Goal: Task Accomplishment & Management: Use online tool/utility

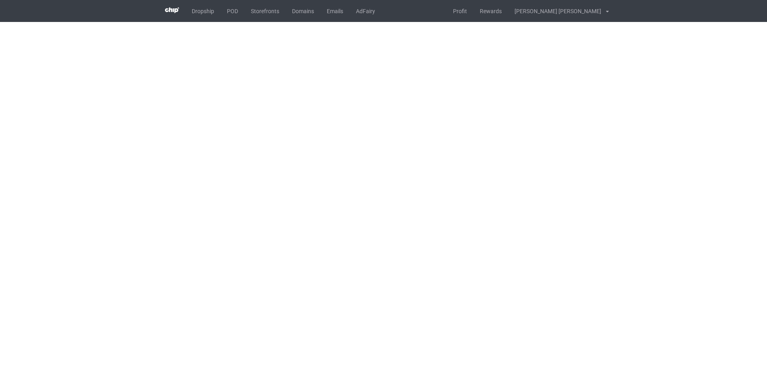
click at [711, 229] on body "Dropship POD Storefronts Domains Emails AdFairy Profit Rewards [PERSON_NAME] [P…" at bounding box center [383, 183] width 767 height 367
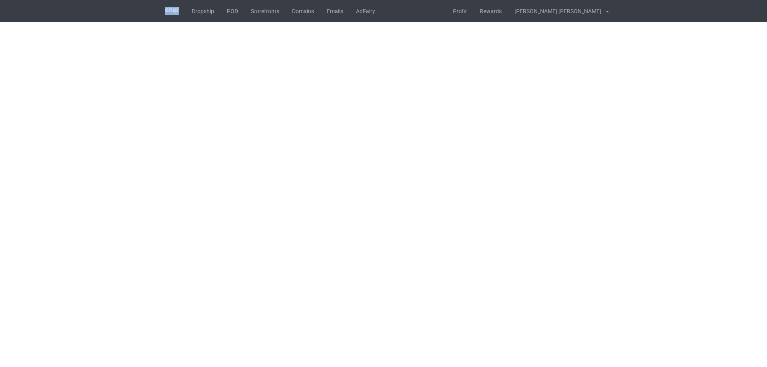
click at [709, 227] on body "Dropship POD Storefronts Domains Emails AdFairy Profit Rewards [PERSON_NAME] [P…" at bounding box center [383, 183] width 767 height 367
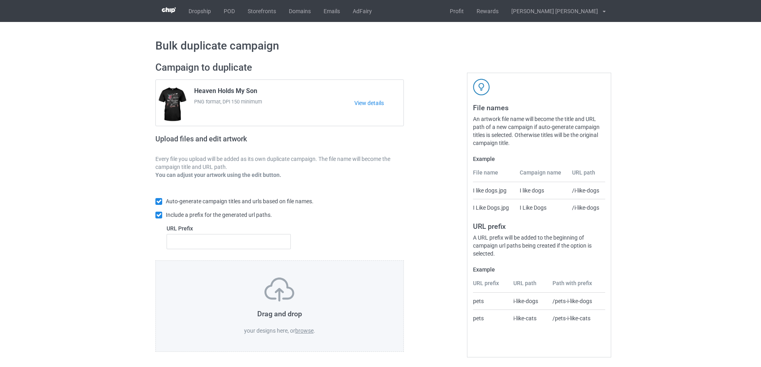
click at [308, 331] on label "browse" at bounding box center [304, 330] width 18 height 6
click at [0, 0] on input "browse" at bounding box center [0, 0] width 0 height 0
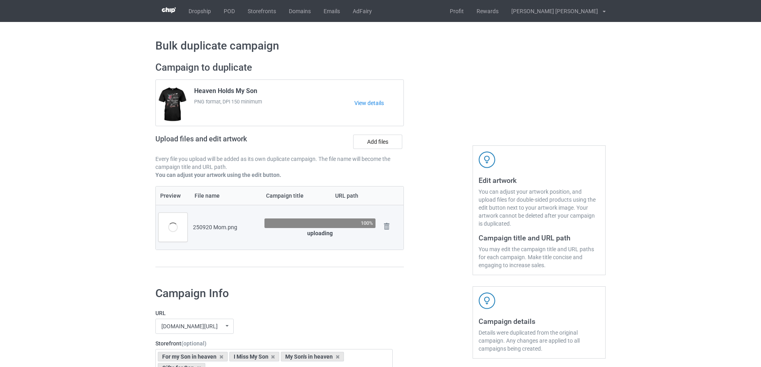
scroll to position [120, 0]
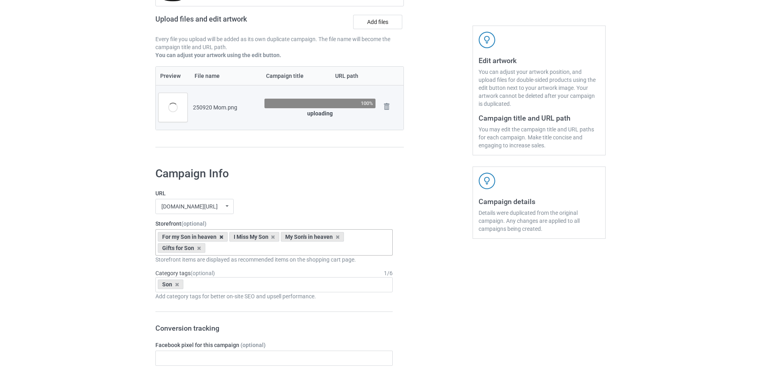
click at [220, 236] on icon at bounding box center [221, 236] width 4 height 5
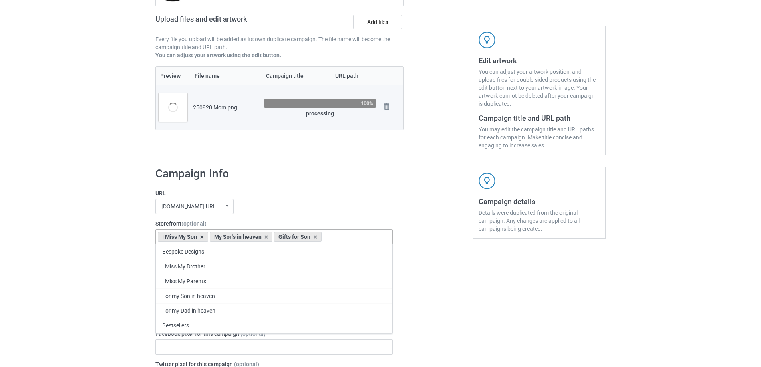
click at [203, 238] on icon at bounding box center [202, 236] width 4 height 5
click at [214, 238] on icon at bounding box center [214, 236] width 4 height 5
click at [198, 238] on icon at bounding box center [199, 236] width 4 height 5
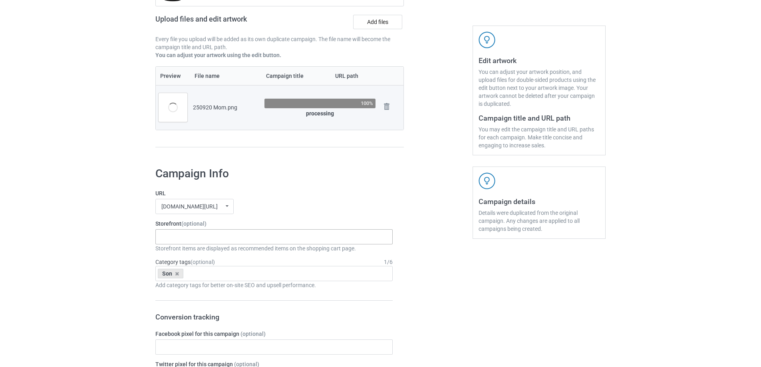
click at [177, 275] on icon at bounding box center [177, 273] width 4 height 5
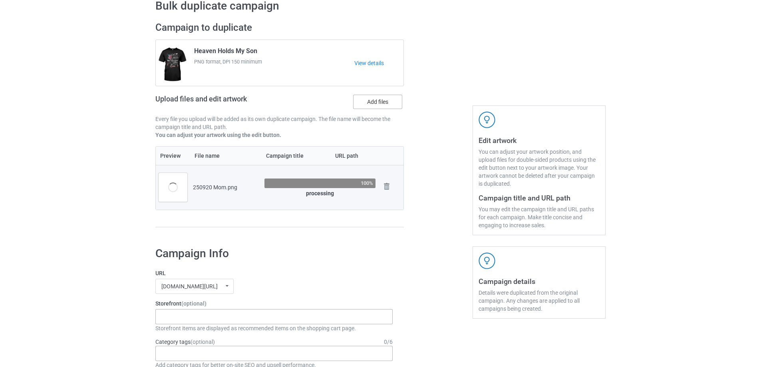
click at [384, 104] on label "Add files" at bounding box center [377, 102] width 49 height 14
click at [0, 0] on input "Add files" at bounding box center [0, 0] width 0 height 0
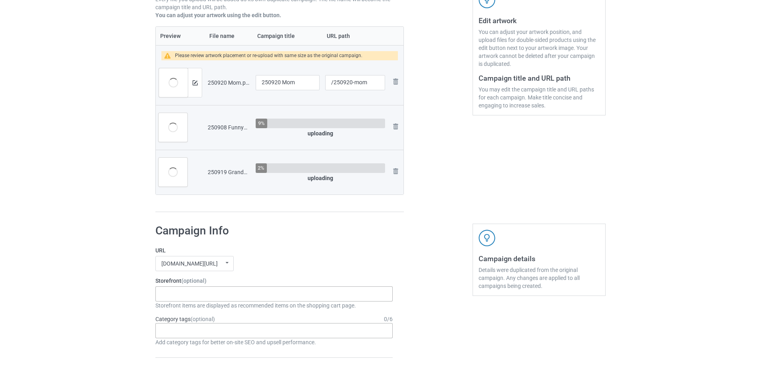
scroll to position [200, 0]
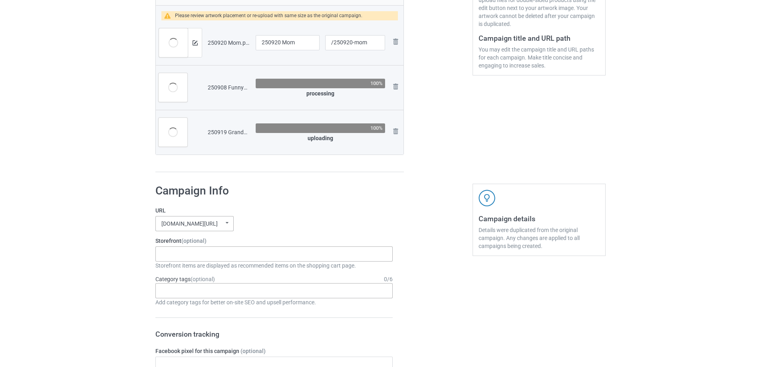
click at [218, 222] on div "[DOMAIN_NAME][URL]" at bounding box center [189, 224] width 56 height 6
click at [212, 268] on div "[DOMAIN_NAME][URL]" at bounding box center [194, 267] width 77 height 15
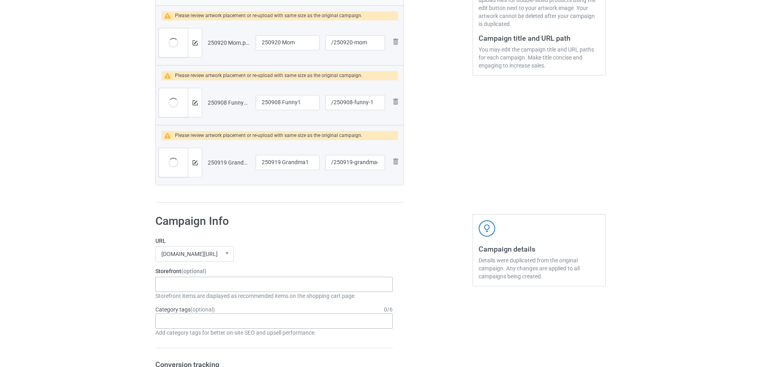
scroll to position [240, 0]
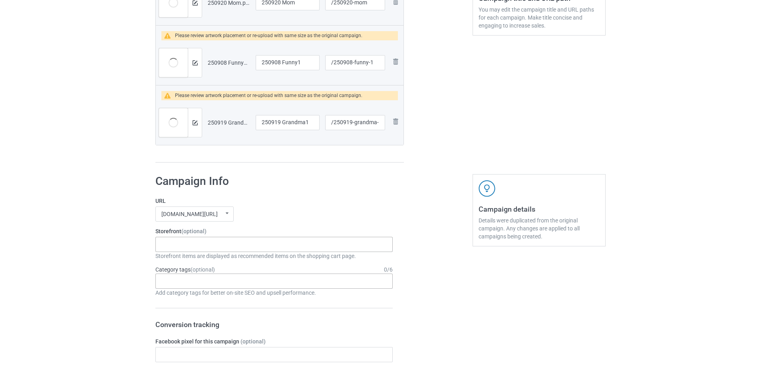
click at [244, 244] on div "Bespoke Designs I Miss My Brother I Miss My Parents For my Son in heaven For my…" at bounding box center [273, 244] width 237 height 15
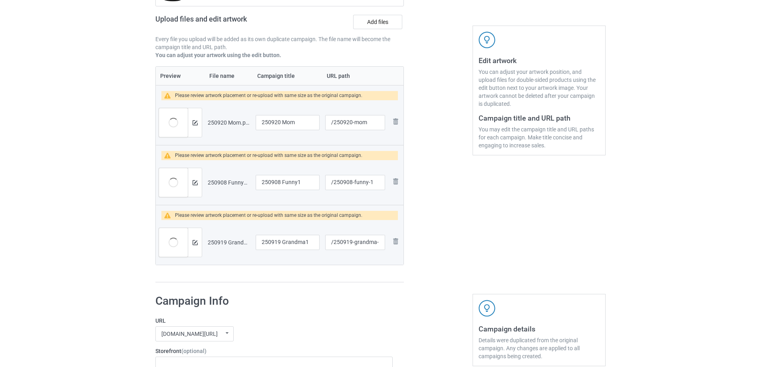
scroll to position [80, 0]
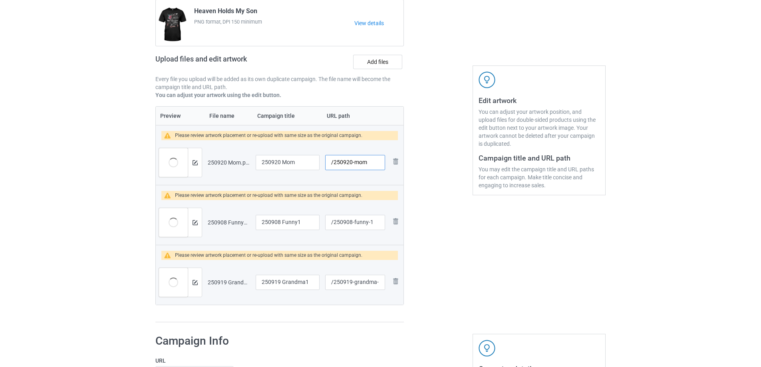
drag, startPoint x: 353, startPoint y: 163, endPoint x: 372, endPoint y: 164, distance: 19.2
click at [372, 164] on input "/250920-mom" at bounding box center [355, 162] width 60 height 15
type input "/250920-1"
drag, startPoint x: 354, startPoint y: 223, endPoint x: 381, endPoint y: 223, distance: 27.5
click at [381, 223] on input "/250908-funny-1" at bounding box center [355, 222] width 60 height 15
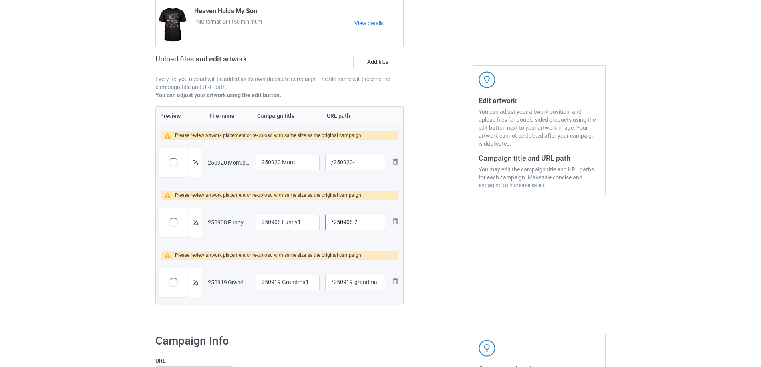
type input "/250908-2"
drag, startPoint x: 354, startPoint y: 283, endPoint x: 385, endPoint y: 283, distance: 31.5
click at [385, 283] on td "/250919-grandma-1" at bounding box center [354, 282] width 65 height 45
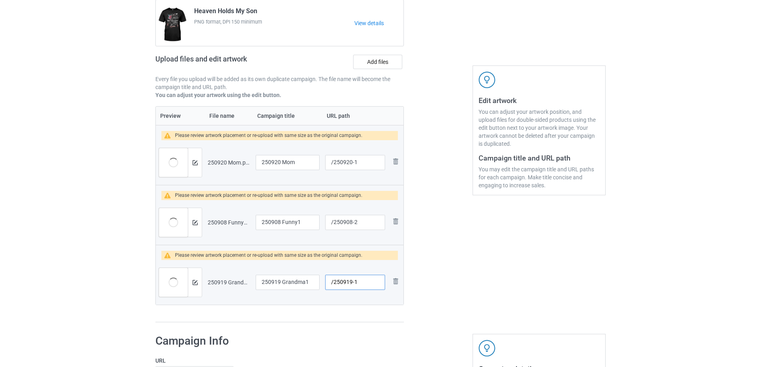
type input "/250919-1"
drag, startPoint x: 299, startPoint y: 163, endPoint x: 214, endPoint y: 157, distance: 84.9
click at [214, 157] on tr "Preview and edit artwork 250920 Mom.png 250920 Mom /250920-1 Remove file" at bounding box center [280, 162] width 248 height 45
type input "Proud Grandma"
drag, startPoint x: 259, startPoint y: 217, endPoint x: 226, endPoint y: 212, distance: 33.5
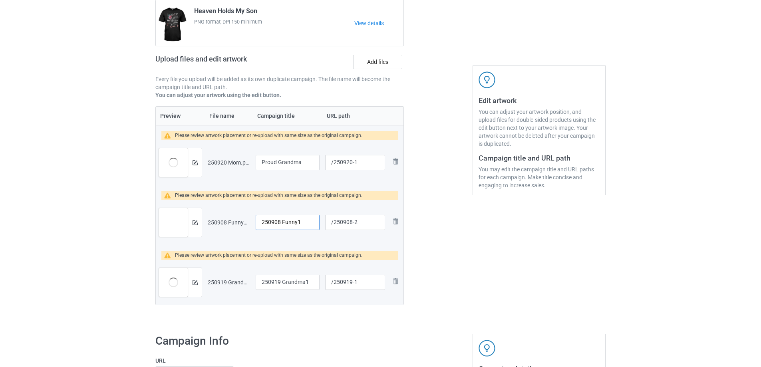
click at [226, 212] on tr "Preview and edit artwork 250908 Funny1.png 250908 Funny1 /250908-2 Remove file" at bounding box center [280, 222] width 248 height 45
type input "Blessed to be call me"
drag, startPoint x: 309, startPoint y: 279, endPoint x: 250, endPoint y: 281, distance: 58.7
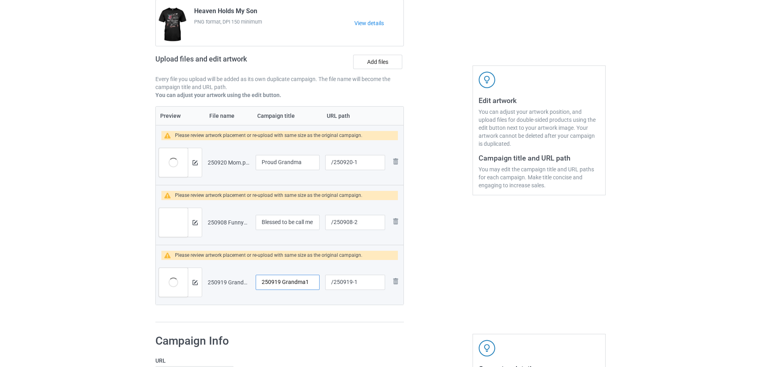
click at [250, 281] on tr "Preview and edit artwork 250919 Grandma1.png 250919 Grandma1 /250919-1 Remove f…" at bounding box center [280, 282] width 248 height 45
type input "A Good friend"
click at [196, 161] on img at bounding box center [194, 162] width 5 height 5
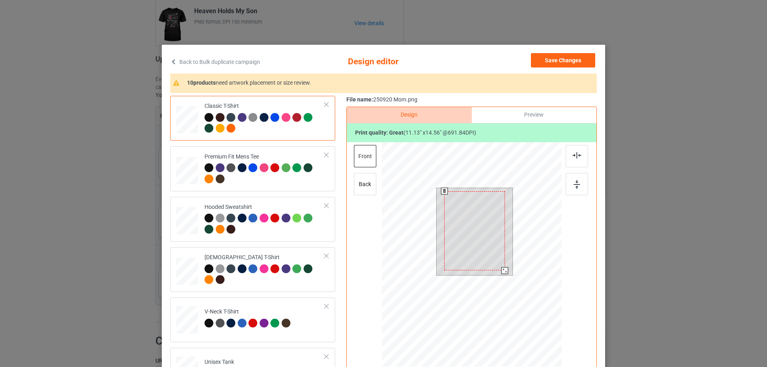
click at [497, 237] on div at bounding box center [474, 230] width 60 height 79
click at [497, 242] on div at bounding box center [474, 230] width 60 height 79
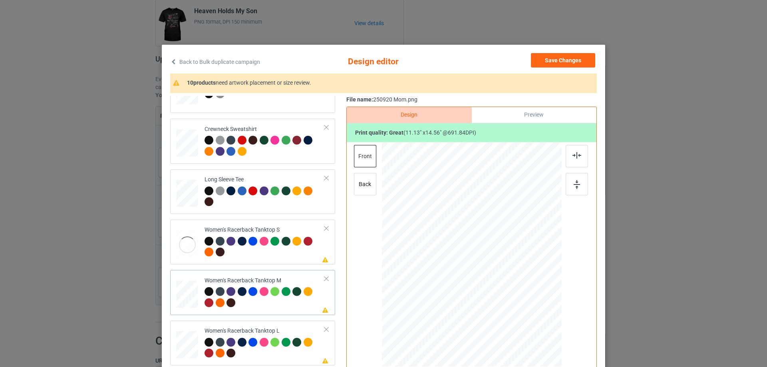
scroll to position [359, 0]
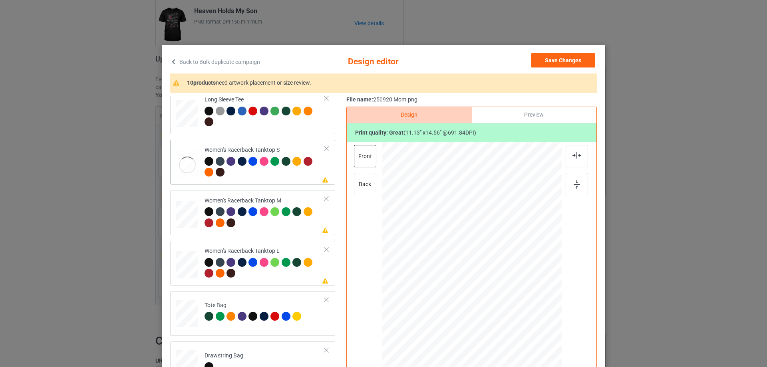
click at [179, 174] on div at bounding box center [187, 165] width 22 height 30
drag, startPoint x: 523, startPoint y: 325, endPoint x: 495, endPoint y: 299, distance: 38.7
click at [519, 319] on div at bounding box center [521, 319] width 7 height 7
click at [495, 299] on div at bounding box center [471, 279] width 96 height 126
click at [576, 159] on img at bounding box center [576, 155] width 9 height 6
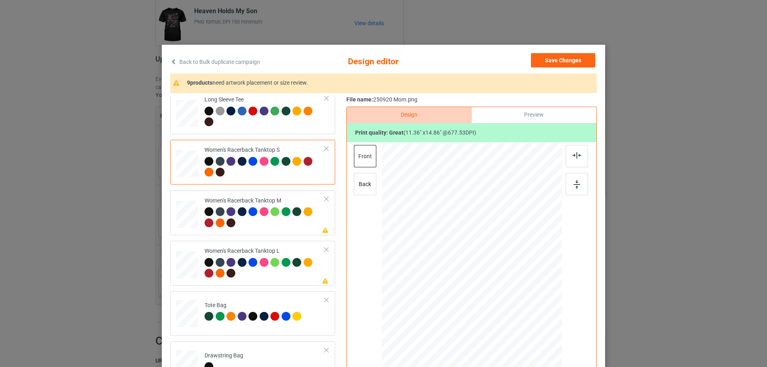
scroll to position [240, 0]
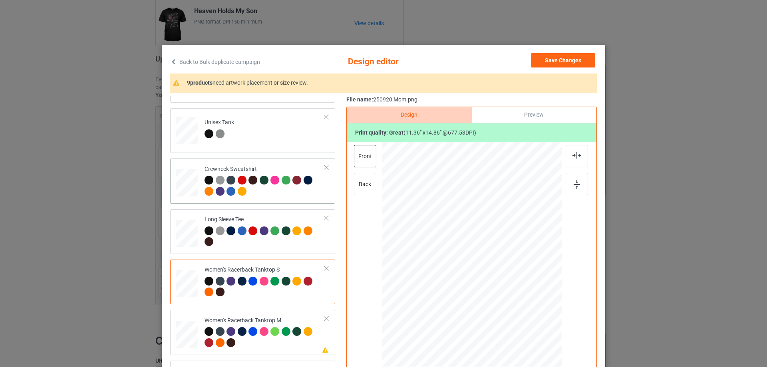
click at [184, 181] on div at bounding box center [187, 180] width 10 height 11
click at [185, 234] on div at bounding box center [188, 230] width 8 height 9
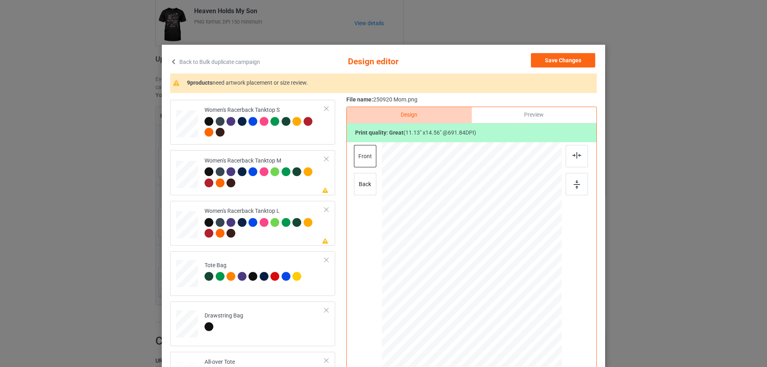
scroll to position [319, 0]
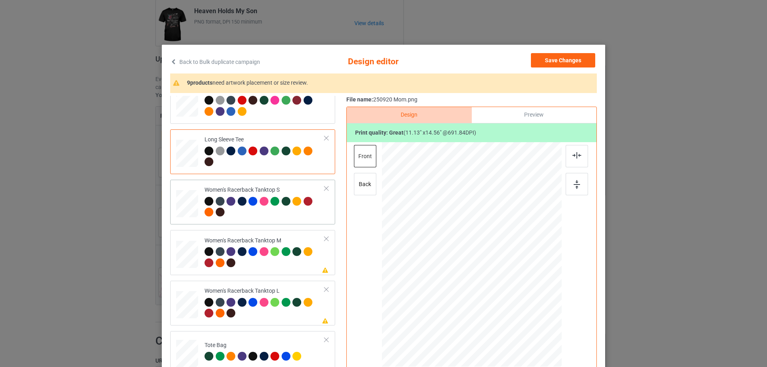
click at [185, 214] on div at bounding box center [187, 204] width 22 height 28
click at [183, 246] on div at bounding box center [187, 255] width 22 height 28
drag, startPoint x: 523, startPoint y: 324, endPoint x: 520, endPoint y: 317, distance: 7.1
click at [520, 317] on div at bounding box center [520, 319] width 7 height 7
drag, startPoint x: 496, startPoint y: 291, endPoint x: 497, endPoint y: 317, distance: 26.8
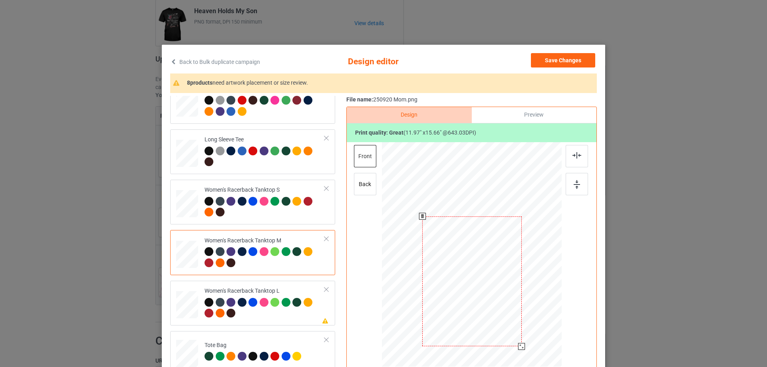
click at [497, 317] on div at bounding box center [471, 281] width 99 height 130
click at [569, 157] on div at bounding box center [576, 156] width 22 height 22
drag, startPoint x: 520, startPoint y: 347, endPoint x: 514, endPoint y: 338, distance: 11.0
click at [517, 339] on div at bounding box center [472, 254] width 180 height 225
drag, startPoint x: 506, startPoint y: 333, endPoint x: 506, endPoint y: 326, distance: 6.8
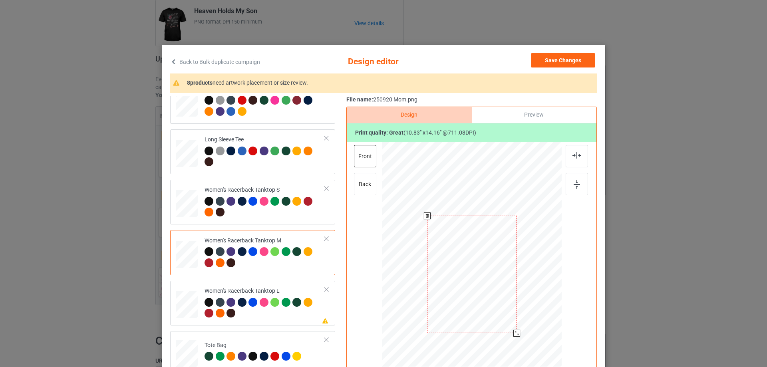
click at [506, 326] on div at bounding box center [472, 274] width 90 height 117
click at [579, 155] on div at bounding box center [576, 156] width 22 height 22
click at [192, 303] on div at bounding box center [187, 305] width 22 height 26
drag, startPoint x: 522, startPoint y: 327, endPoint x: 519, endPoint y: 313, distance: 14.3
click at [519, 313] on div at bounding box center [472, 255] width 180 height 214
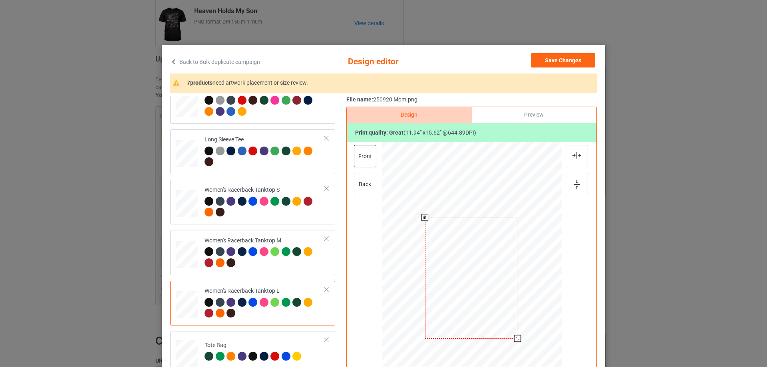
drag, startPoint x: 467, startPoint y: 277, endPoint x: 467, endPoint y: 300, distance: 23.2
click at [467, 300] on div at bounding box center [471, 278] width 93 height 121
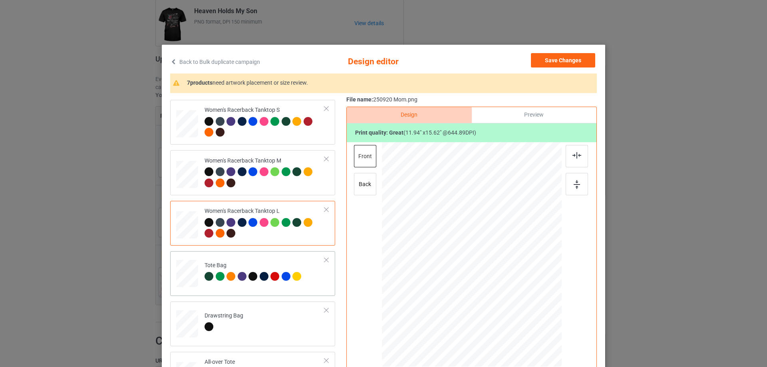
click at [185, 283] on div at bounding box center [187, 277] width 10 height 12
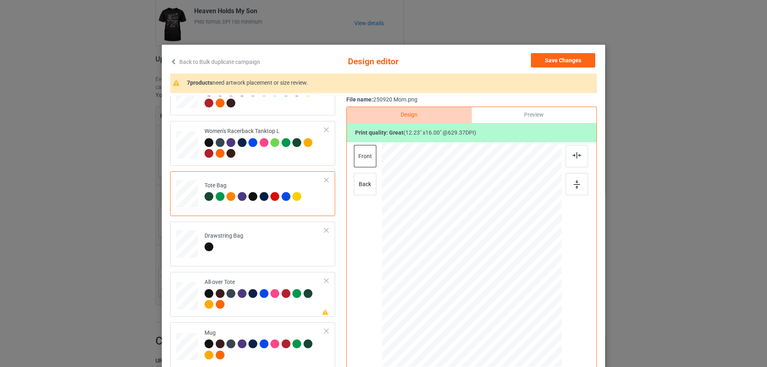
scroll to position [519, 0]
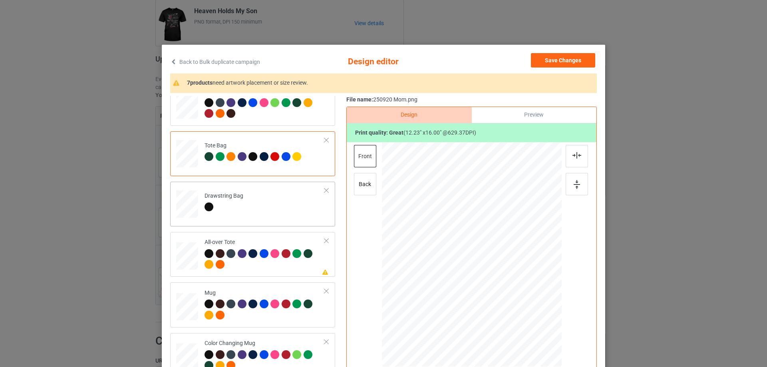
click at [184, 220] on div at bounding box center [187, 205] width 22 height 30
click at [179, 257] on div at bounding box center [187, 256] width 22 height 22
click at [523, 323] on div at bounding box center [524, 323] width 7 height 7
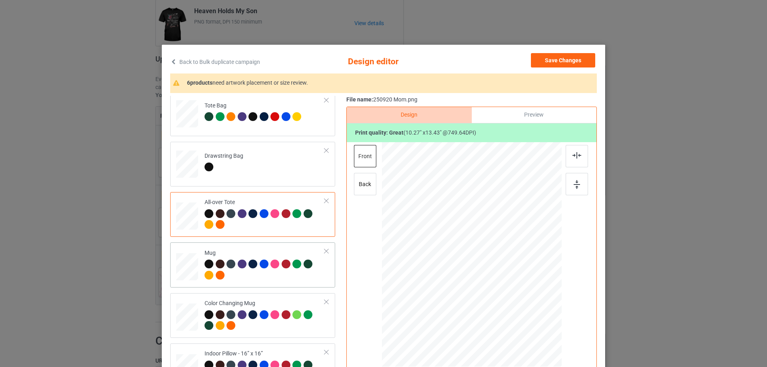
click at [178, 266] on div at bounding box center [187, 266] width 22 height 9
click at [575, 184] on img at bounding box center [576, 184] width 6 height 9
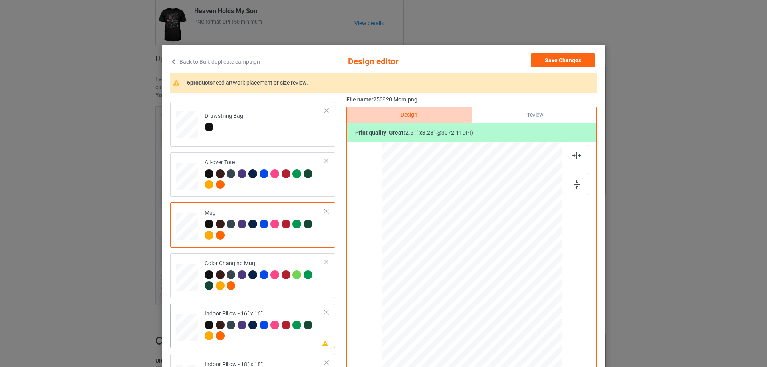
click at [186, 336] on div at bounding box center [187, 328] width 22 height 22
drag, startPoint x: 522, startPoint y: 325, endPoint x: 520, endPoint y: 313, distance: 11.7
click at [521, 315] on div at bounding box center [472, 254] width 180 height 179
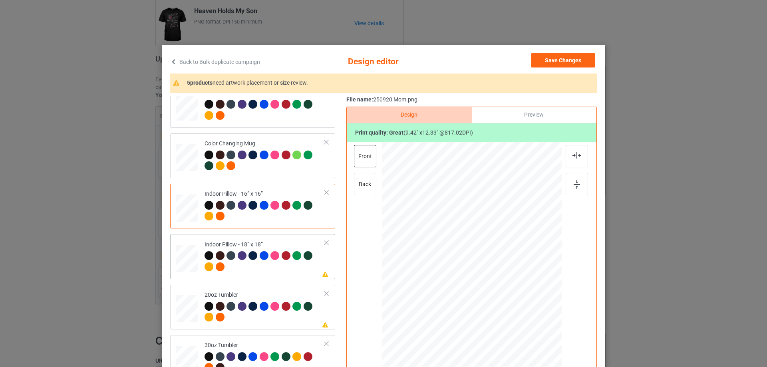
click at [187, 254] on div at bounding box center [187, 259] width 22 height 22
drag, startPoint x: 523, startPoint y: 325, endPoint x: 519, endPoint y: 317, distance: 9.8
click at [519, 317] on div at bounding box center [519, 317] width 7 height 7
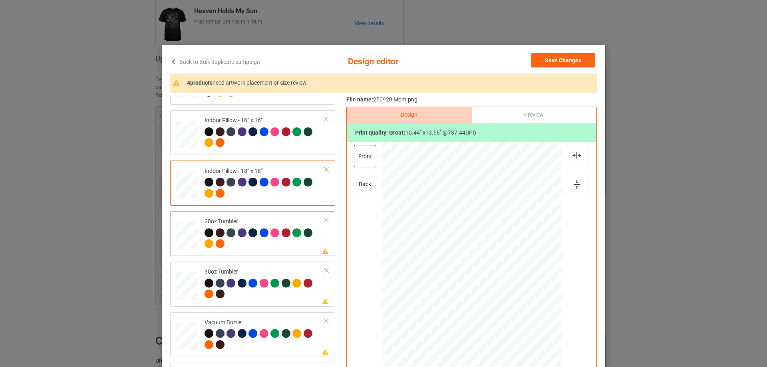
click at [188, 237] on div at bounding box center [186, 235] width 21 height 13
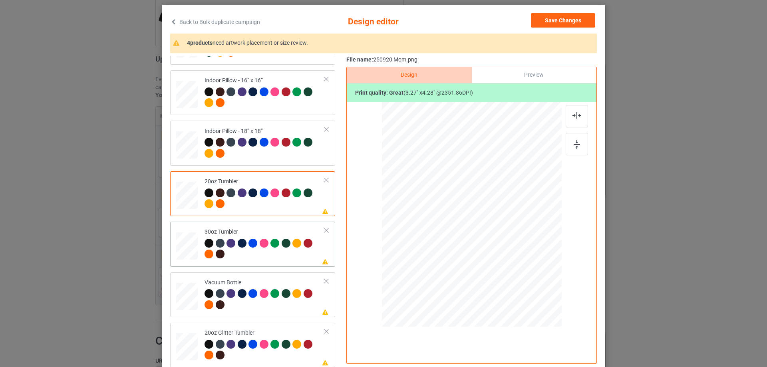
click at [178, 242] on div at bounding box center [186, 246] width 21 height 12
click at [454, 249] on div at bounding box center [455, 249] width 7 height 7
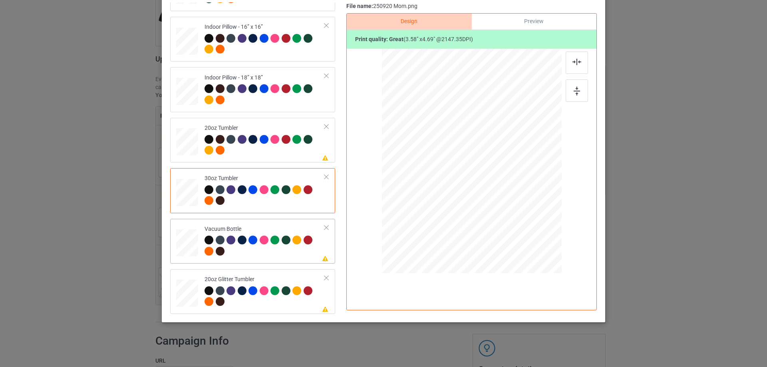
click at [187, 242] on div at bounding box center [186, 242] width 21 height 11
click at [183, 289] on div at bounding box center [187, 293] width 21 height 18
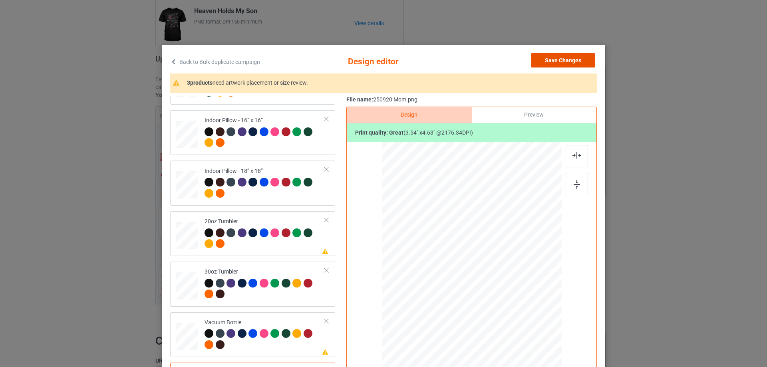
click at [564, 63] on button "Save Changes" at bounding box center [563, 60] width 64 height 14
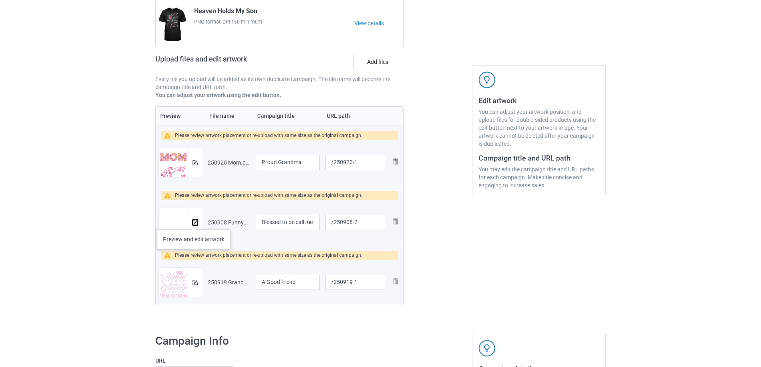
click at [194, 221] on img at bounding box center [194, 222] width 5 height 5
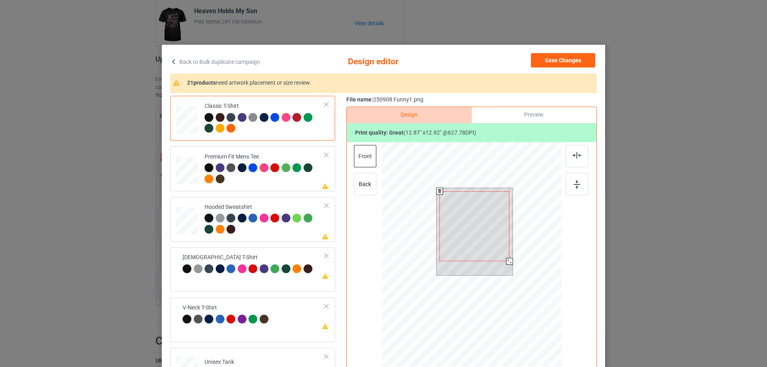
drag, startPoint x: 508, startPoint y: 264, endPoint x: 506, endPoint y: 260, distance: 4.5
click at [506, 260] on div at bounding box center [509, 261] width 7 height 7
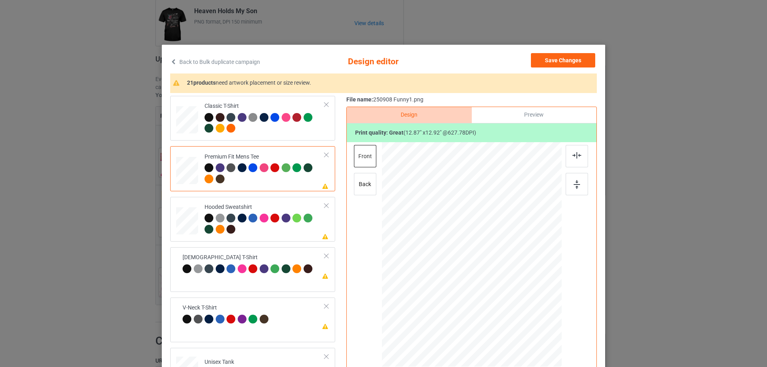
click at [254, 180] on div at bounding box center [264, 174] width 120 height 22
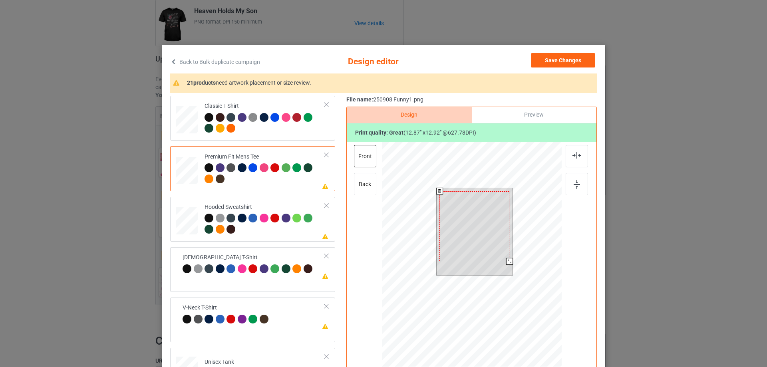
click at [470, 246] on div at bounding box center [474, 226] width 70 height 70
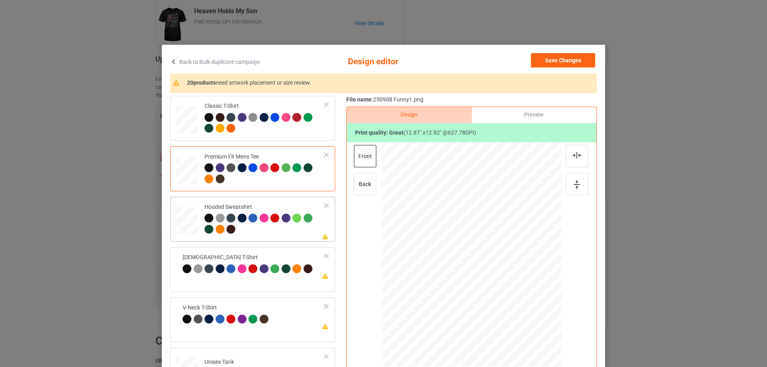
click at [196, 225] on td at bounding box center [188, 219] width 24 height 38
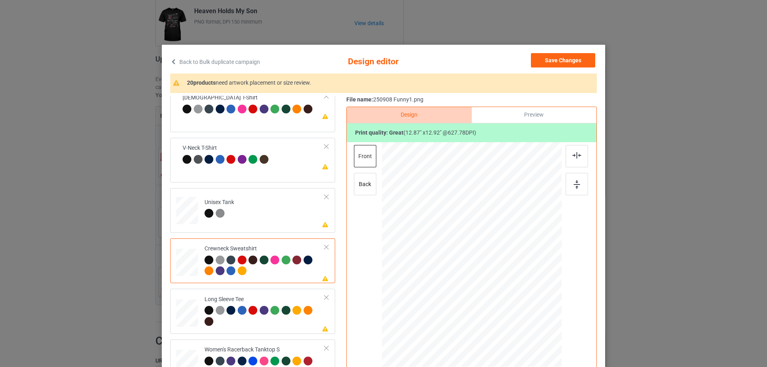
scroll to position [279, 0]
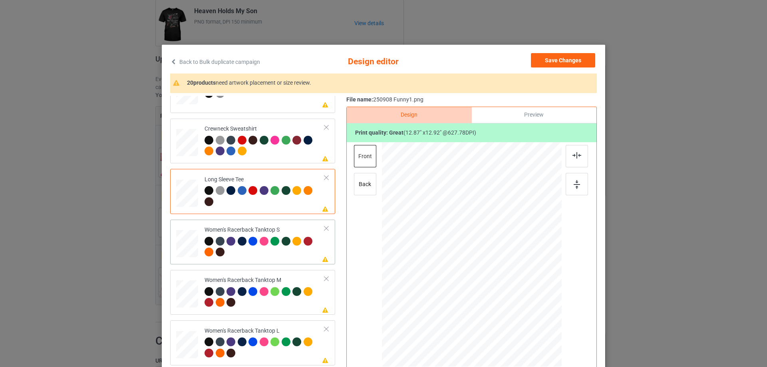
click at [181, 244] on div at bounding box center [187, 244] width 22 height 28
click at [475, 266] on div at bounding box center [472, 255] width 208 height 227
click at [475, 264] on div at bounding box center [472, 255] width 208 height 227
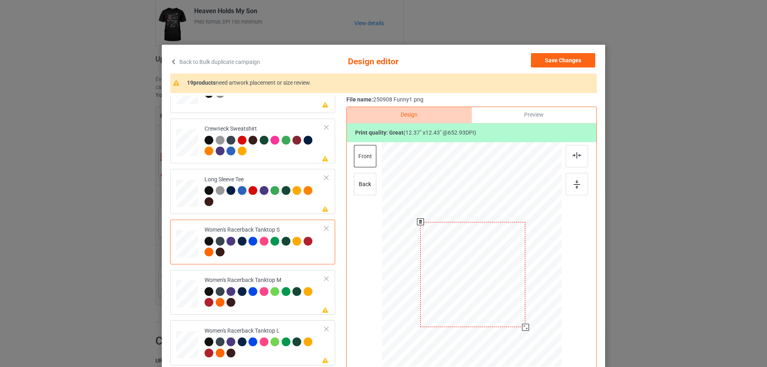
drag, startPoint x: 464, startPoint y: 270, endPoint x: 464, endPoint y: 277, distance: 7.2
click at [464, 277] on div at bounding box center [472, 274] width 105 height 105
click at [581, 159] on div at bounding box center [576, 156] width 22 height 22
click at [521, 326] on div at bounding box center [522, 325] width 7 height 7
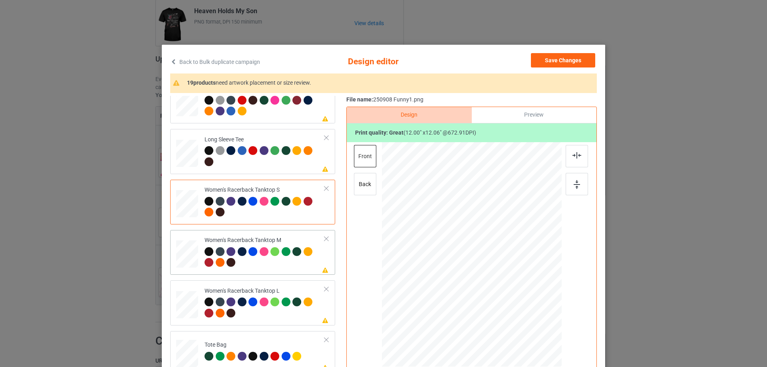
click at [194, 254] on div at bounding box center [187, 254] width 22 height 28
drag, startPoint x: 446, startPoint y: 263, endPoint x: 446, endPoint y: 283, distance: 20.4
click at [446, 283] on div at bounding box center [471, 274] width 108 height 108
drag, startPoint x: 524, startPoint y: 328, endPoint x: 518, endPoint y: 325, distance: 6.8
click at [518, 325] on div at bounding box center [520, 324] width 7 height 7
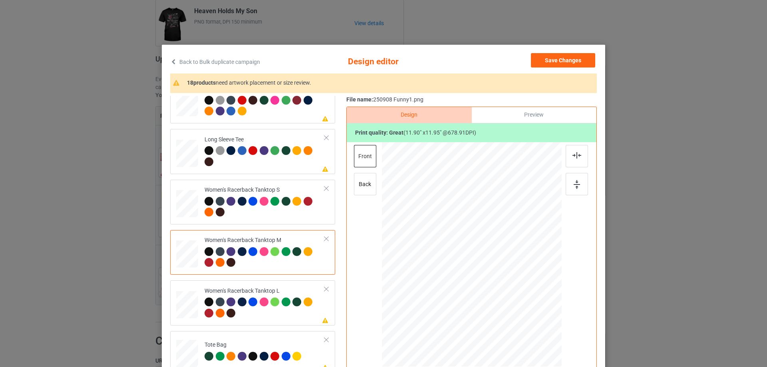
scroll to position [399, 0]
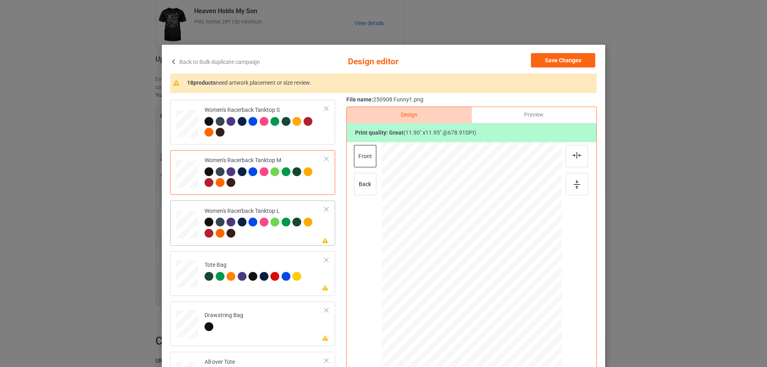
click at [192, 225] on div at bounding box center [187, 225] width 22 height 26
drag, startPoint x: 472, startPoint y: 274, endPoint x: 471, endPoint y: 297, distance: 23.2
click at [471, 297] on div at bounding box center [471, 278] width 108 height 108
drag, startPoint x: 521, startPoint y: 334, endPoint x: 512, endPoint y: 326, distance: 11.9
click at [519, 331] on div at bounding box center [522, 329] width 7 height 7
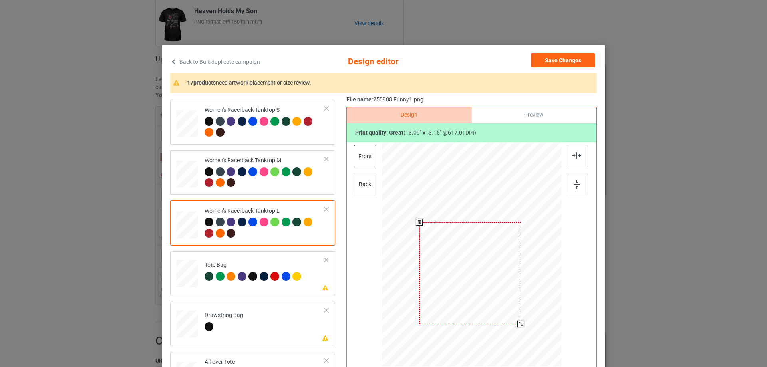
drag, startPoint x: 499, startPoint y: 313, endPoint x: 498, endPoint y: 308, distance: 4.9
click at [498, 308] on div at bounding box center [469, 273] width 101 height 102
click at [572, 158] on img at bounding box center [576, 155] width 9 height 6
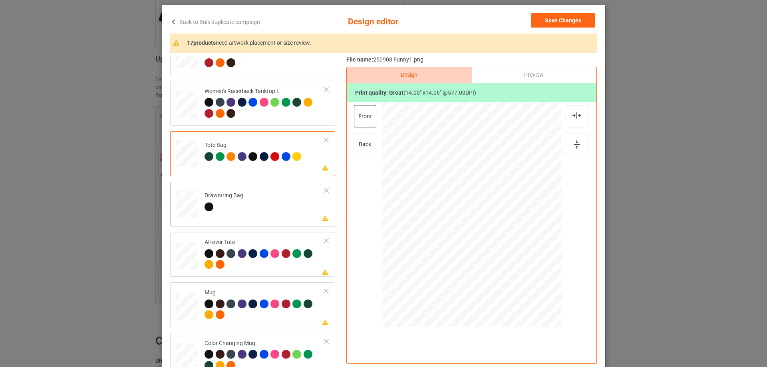
scroll to position [559, 0]
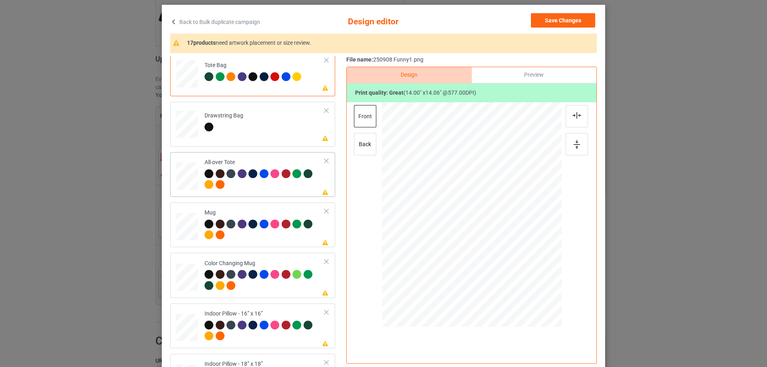
click at [189, 180] on div at bounding box center [187, 176] width 22 height 22
drag, startPoint x: 523, startPoint y: 267, endPoint x: 525, endPoint y: 283, distance: 16.1
click at [525, 283] on div at bounding box center [472, 215] width 180 height 180
click at [188, 230] on div at bounding box center [187, 226] width 22 height 9
drag, startPoint x: 522, startPoint y: 271, endPoint x: 507, endPoint y: 247, distance: 28.2
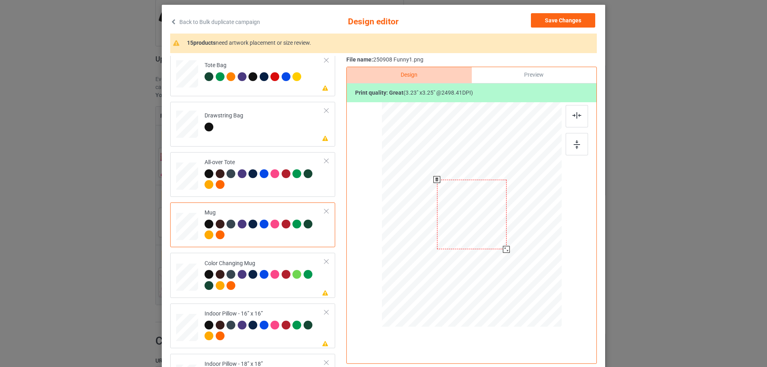
click at [507, 247] on div at bounding box center [506, 249] width 7 height 7
drag, startPoint x: 473, startPoint y: 232, endPoint x: 521, endPoint y: 232, distance: 48.3
click at [521, 232] on div at bounding box center [519, 215] width 69 height 70
drag, startPoint x: 553, startPoint y: 250, endPoint x: 549, endPoint y: 247, distance: 4.8
click at [549, 247] on div at bounding box center [551, 246] width 7 height 7
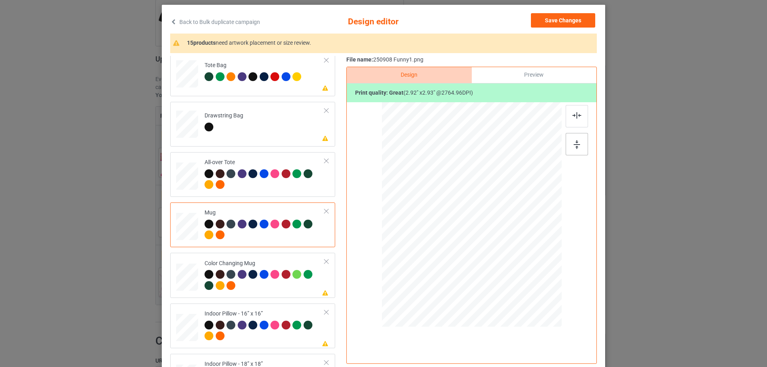
click at [577, 146] on img at bounding box center [576, 144] width 6 height 9
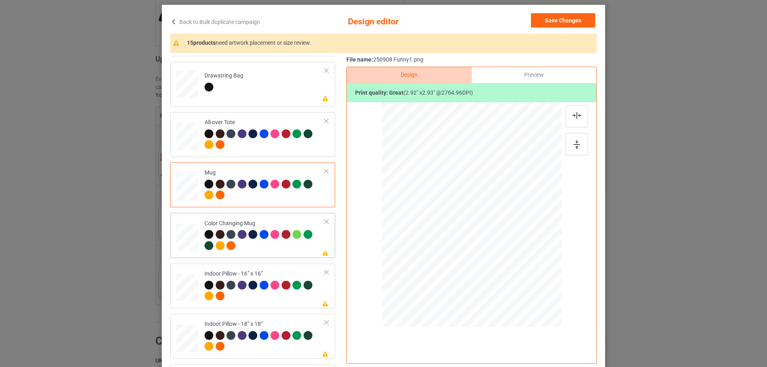
click at [187, 237] on div at bounding box center [187, 237] width 22 height 9
click at [186, 296] on div at bounding box center [187, 288] width 22 height 22
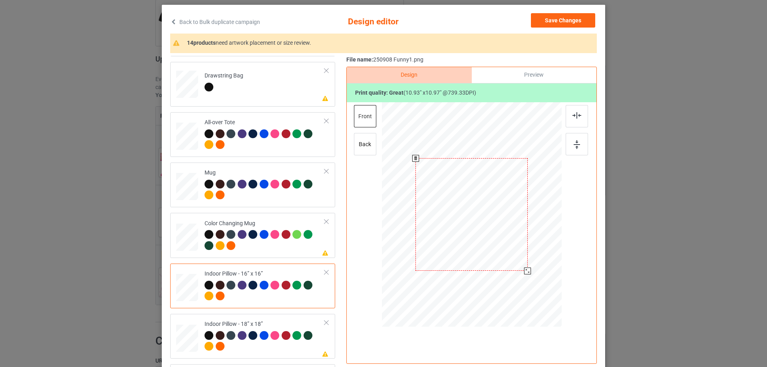
click at [525, 271] on div at bounding box center [527, 270] width 7 height 7
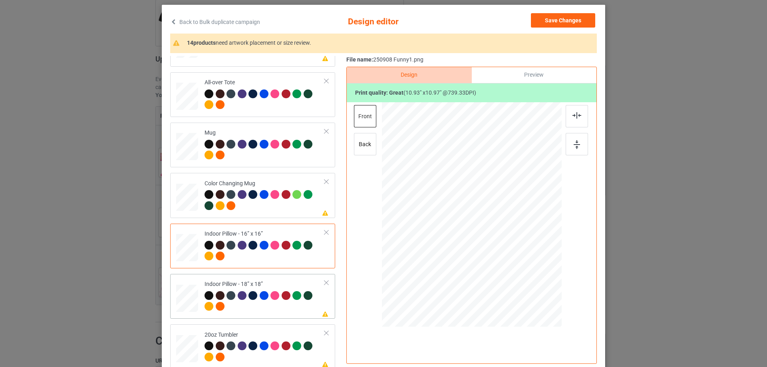
drag, startPoint x: 188, startPoint y: 300, endPoint x: 217, endPoint y: 297, distance: 28.9
click at [188, 300] on div at bounding box center [187, 298] width 22 height 22
drag, startPoint x: 520, startPoint y: 267, endPoint x: 523, endPoint y: 270, distance: 4.8
click at [525, 270] on div at bounding box center [528, 272] width 7 height 7
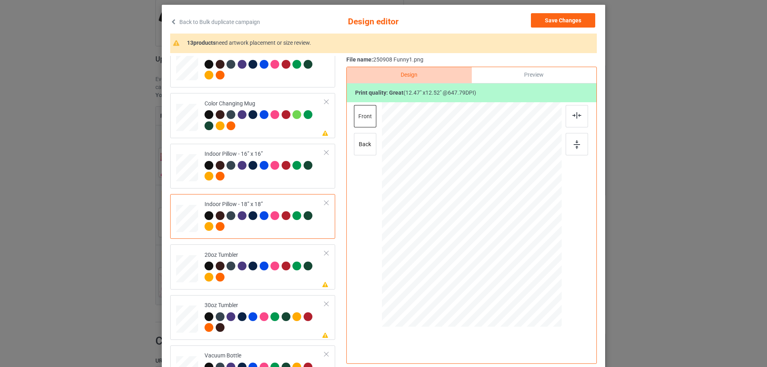
scroll to position [759, 0]
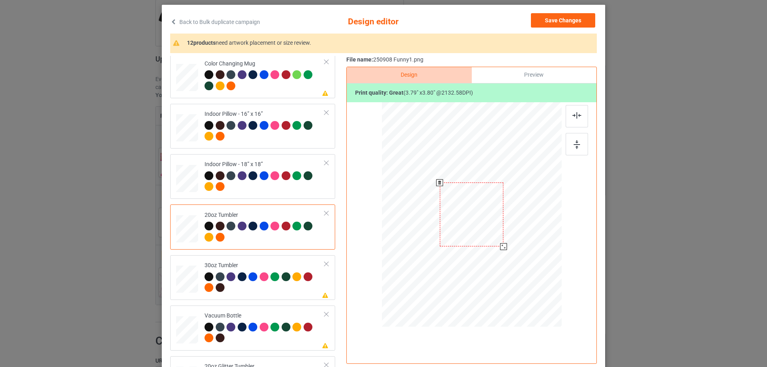
drag, startPoint x: 519, startPoint y: 267, endPoint x: 499, endPoint y: 244, distance: 30.3
click at [500, 244] on div at bounding box center [503, 246] width 7 height 7
drag, startPoint x: 468, startPoint y: 238, endPoint x: 452, endPoint y: 234, distance: 15.9
click at [452, 234] on div at bounding box center [430, 211] width 59 height 60
click at [457, 241] on div at bounding box center [459, 239] width 7 height 7
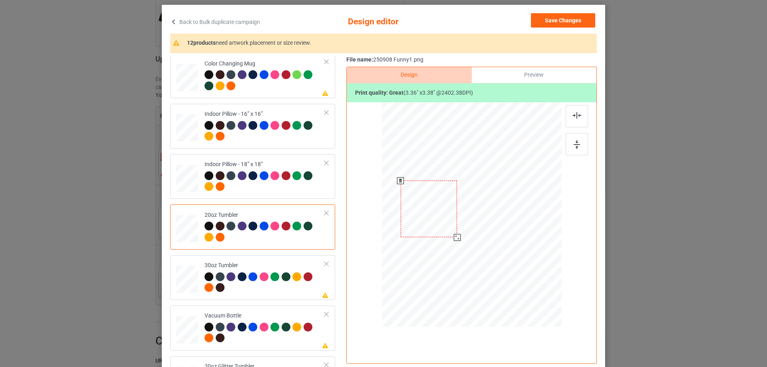
click at [443, 230] on div at bounding box center [428, 208] width 56 height 57
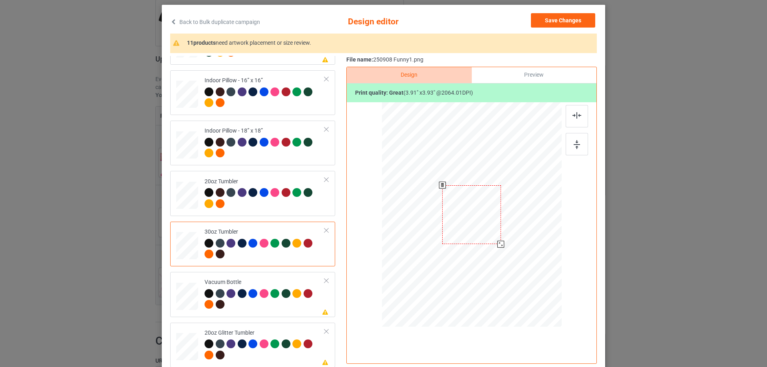
drag, startPoint x: 519, startPoint y: 267, endPoint x: 479, endPoint y: 235, distance: 51.7
click at [497, 244] on div at bounding box center [500, 244] width 7 height 7
drag, startPoint x: 479, startPoint y: 235, endPoint x: 438, endPoint y: 232, distance: 41.6
click at [438, 232] on div at bounding box center [428, 211] width 57 height 57
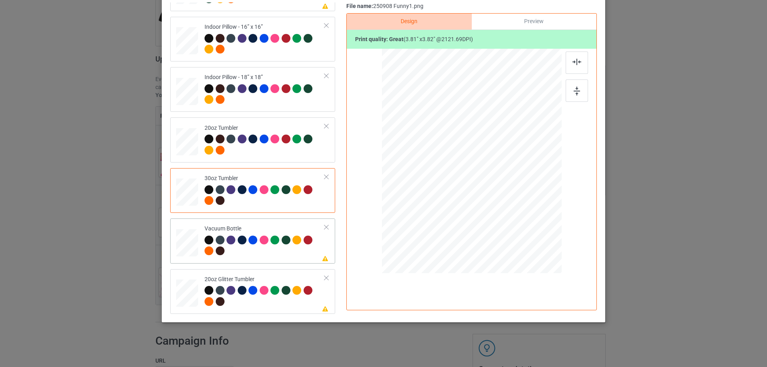
click at [180, 244] on div at bounding box center [186, 242] width 21 height 11
drag, startPoint x: 519, startPoint y: 213, endPoint x: 491, endPoint y: 186, distance: 39.3
click at [495, 188] on div at bounding box center [498, 188] width 7 height 7
drag, startPoint x: 481, startPoint y: 178, endPoint x: 440, endPoint y: 173, distance: 42.2
click at [440, 173] on div at bounding box center [429, 156] width 52 height 52
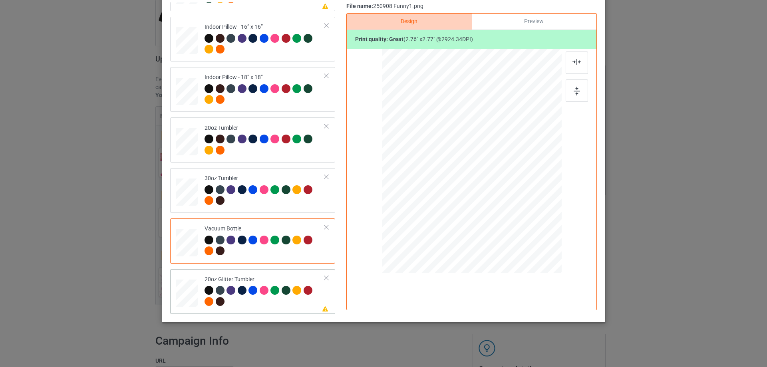
click at [186, 290] on div at bounding box center [187, 293] width 21 height 18
drag, startPoint x: 519, startPoint y: 212, endPoint x: 443, endPoint y: 177, distance: 84.5
click at [497, 193] on div at bounding box center [500, 190] width 7 height 7
drag, startPoint x: 443, startPoint y: 177, endPoint x: 436, endPoint y: 154, distance: 24.2
click at [436, 154] on div at bounding box center [431, 136] width 57 height 57
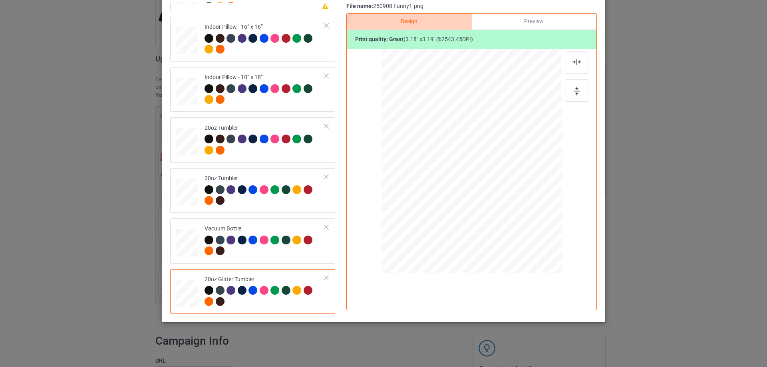
scroll to position [14, 0]
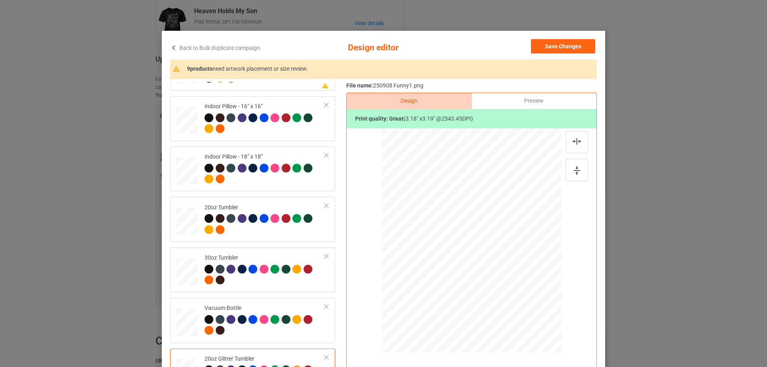
click at [554, 38] on div "Back to Bulk duplicate campaign Design editor Save Changes 9 products need artw…" at bounding box center [383, 216] width 443 height 371
click at [554, 46] on button "Save Changes" at bounding box center [563, 46] width 64 height 14
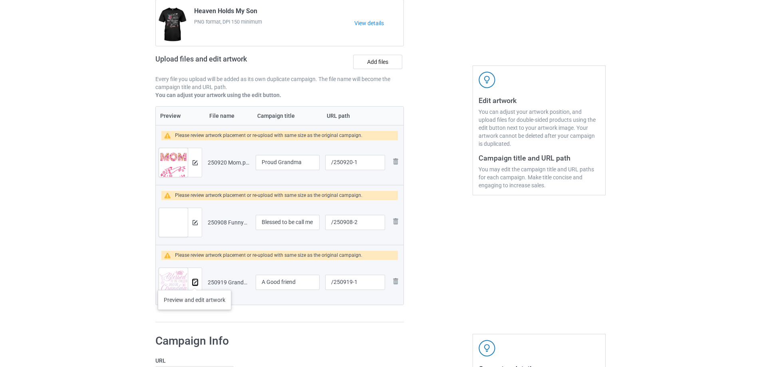
click at [194, 282] on img at bounding box center [194, 282] width 5 height 5
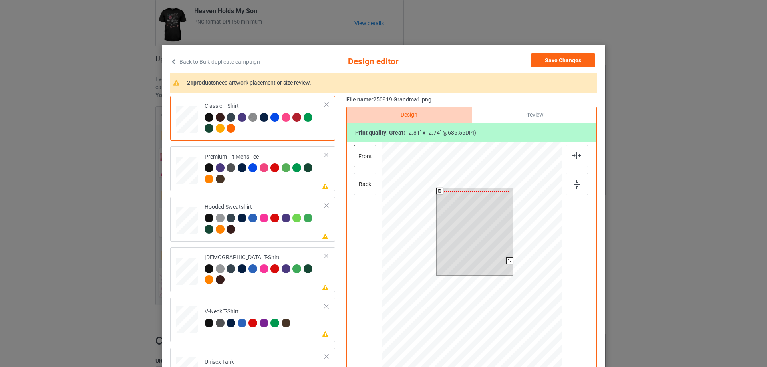
drag, startPoint x: 511, startPoint y: 266, endPoint x: 505, endPoint y: 264, distance: 5.7
click at [505, 264] on div at bounding box center [474, 231] width 76 height 87
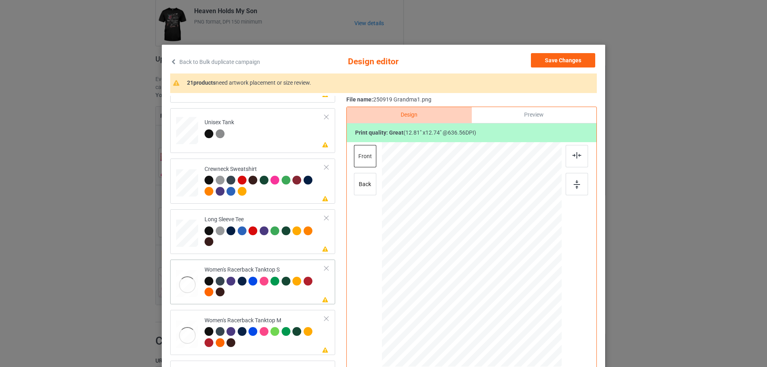
scroll to position [279, 0]
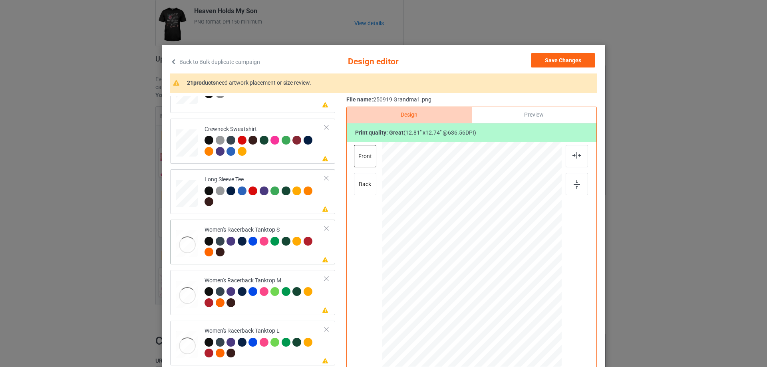
click at [192, 238] on div at bounding box center [187, 245] width 22 height 30
drag, startPoint x: 497, startPoint y: 271, endPoint x: 496, endPoint y: 293, distance: 21.6
click at [496, 293] on div at bounding box center [470, 276] width 105 height 104
click at [572, 158] on img at bounding box center [576, 155] width 9 height 6
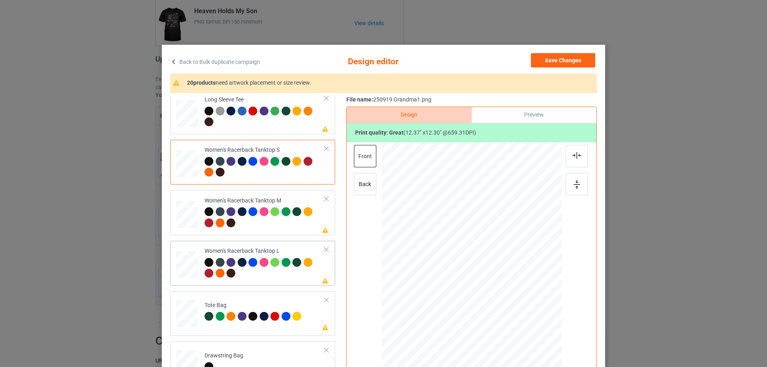
scroll to position [399, 0]
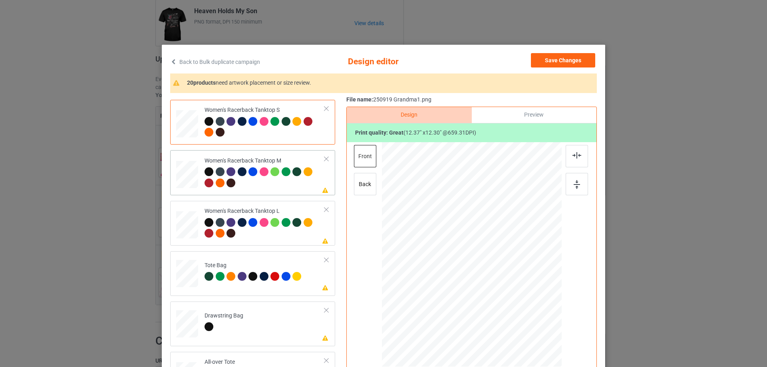
click at [190, 186] on div at bounding box center [187, 175] width 22 height 28
drag, startPoint x: 488, startPoint y: 240, endPoint x: 489, endPoint y: 260, distance: 20.0
click at [489, 260] on div at bounding box center [472, 274] width 108 height 107
click at [578, 162] on div at bounding box center [576, 156] width 22 height 22
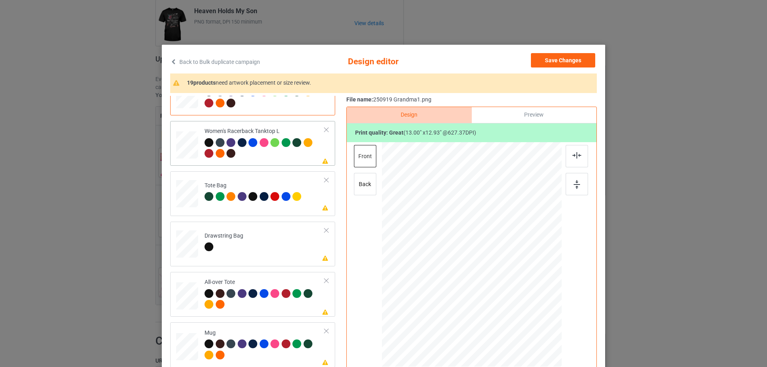
click at [194, 152] on div at bounding box center [187, 145] width 22 height 26
click at [470, 293] on div at bounding box center [472, 255] width 208 height 227
drag, startPoint x: 483, startPoint y: 274, endPoint x: 482, endPoint y: 291, distance: 17.2
click at [482, 291] on div at bounding box center [471, 271] width 108 height 107
drag, startPoint x: 519, startPoint y: 325, endPoint x: 517, endPoint y: 321, distance: 5.0
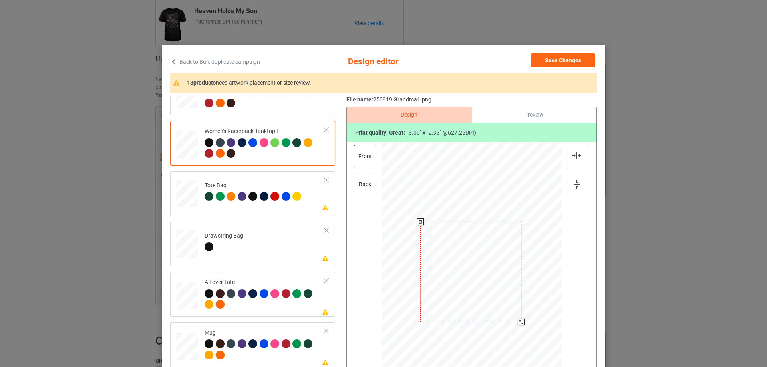
click at [517, 321] on div at bounding box center [520, 322] width 7 height 7
click at [508, 261] on div at bounding box center [470, 270] width 101 height 100
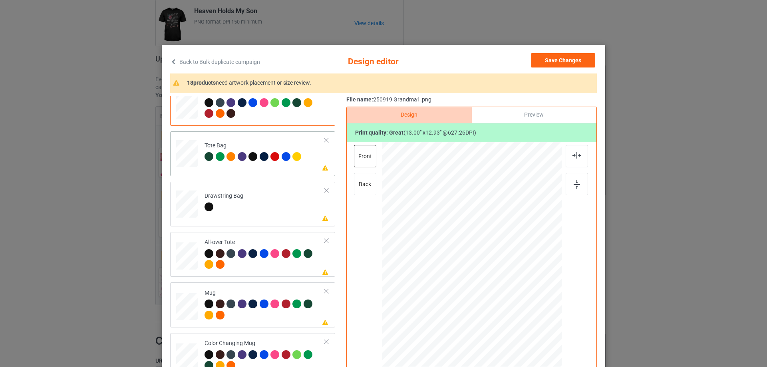
click at [188, 163] on div at bounding box center [187, 158] width 10 height 12
click at [186, 249] on div at bounding box center [187, 256] width 22 height 22
click at [515, 303] on div at bounding box center [472, 255] width 208 height 227
click at [481, 291] on div at bounding box center [472, 255] width 208 height 227
drag, startPoint x: 522, startPoint y: 308, endPoint x: 527, endPoint y: 316, distance: 9.7
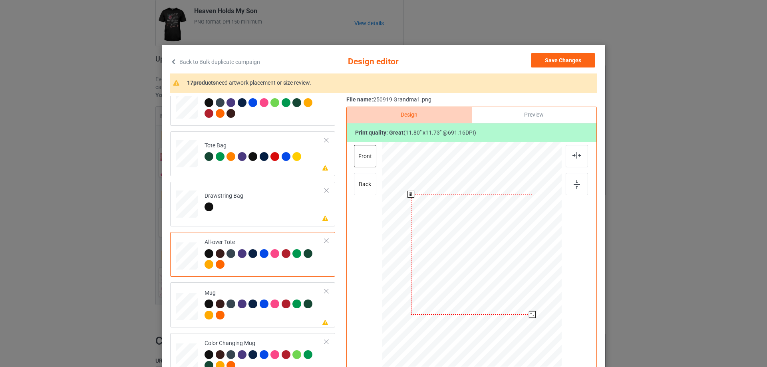
click at [529, 316] on div at bounding box center [532, 314] width 7 height 7
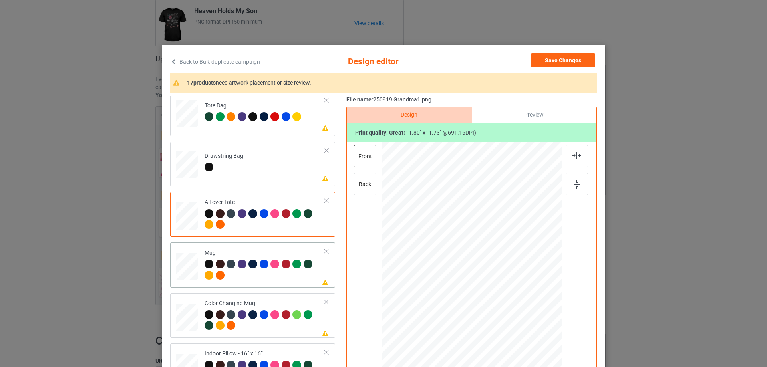
click at [200, 268] on td "Please review artwork placement Mug" at bounding box center [264, 265] width 129 height 38
drag, startPoint x: 522, startPoint y: 309, endPoint x: 505, endPoint y: 284, distance: 30.2
click at [505, 284] on div at bounding box center [472, 254] width 180 height 75
drag, startPoint x: 466, startPoint y: 265, endPoint x: 514, endPoint y: 266, distance: 48.7
click at [514, 266] on div at bounding box center [520, 255] width 66 height 66
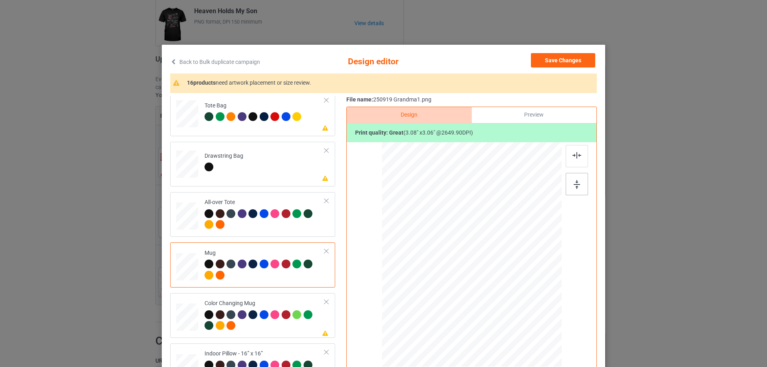
click at [569, 185] on div at bounding box center [576, 184] width 22 height 22
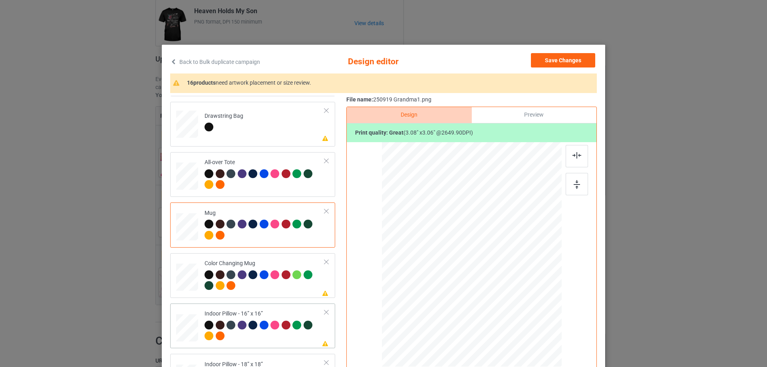
scroll to position [639, 0]
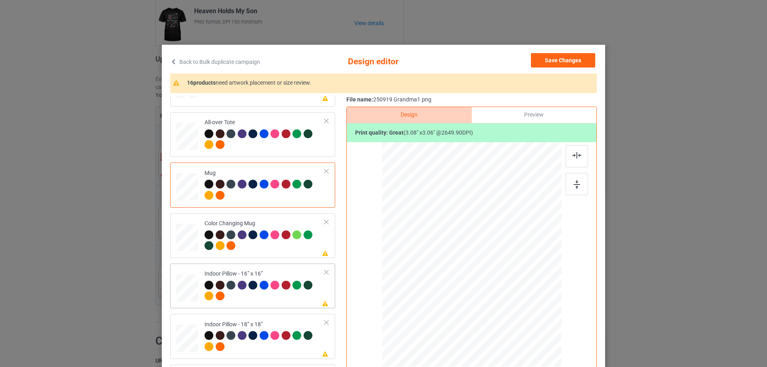
click at [186, 295] on div at bounding box center [187, 288] width 22 height 22
click at [525, 312] on div at bounding box center [528, 311] width 7 height 7
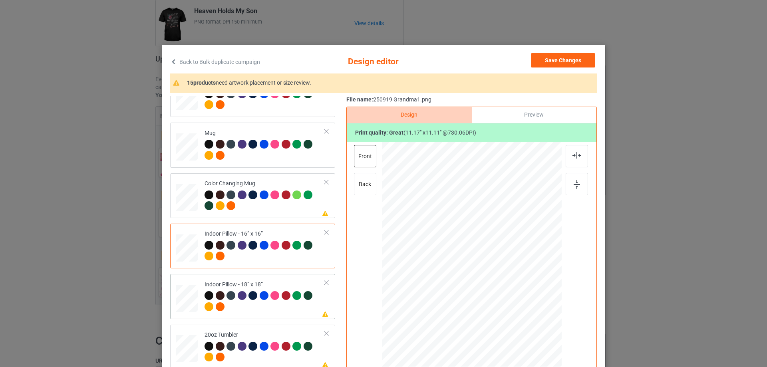
click at [188, 297] on div at bounding box center [187, 298] width 22 height 22
drag, startPoint x: 523, startPoint y: 307, endPoint x: 526, endPoint y: 312, distance: 6.0
click at [526, 312] on div at bounding box center [529, 312] width 7 height 7
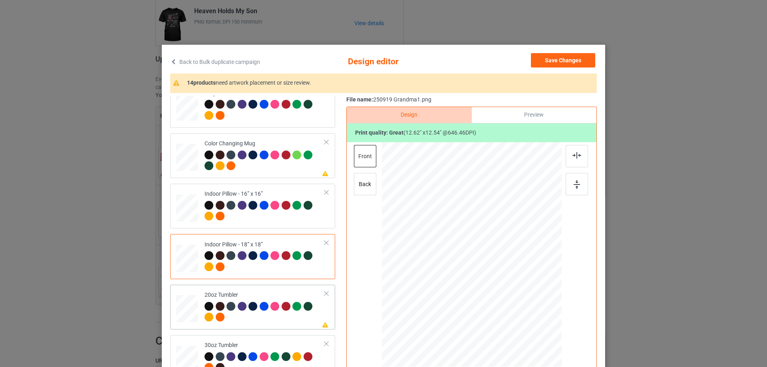
click at [178, 313] on div at bounding box center [186, 309] width 21 height 13
drag, startPoint x: 521, startPoint y: 306, endPoint x: 492, endPoint y: 279, distance: 39.6
click at [502, 284] on div at bounding box center [502, 285] width 7 height 7
drag, startPoint x: 440, startPoint y: 276, endPoint x: 446, endPoint y: 274, distance: 6.3
click at [446, 274] on div at bounding box center [431, 250] width 62 height 62
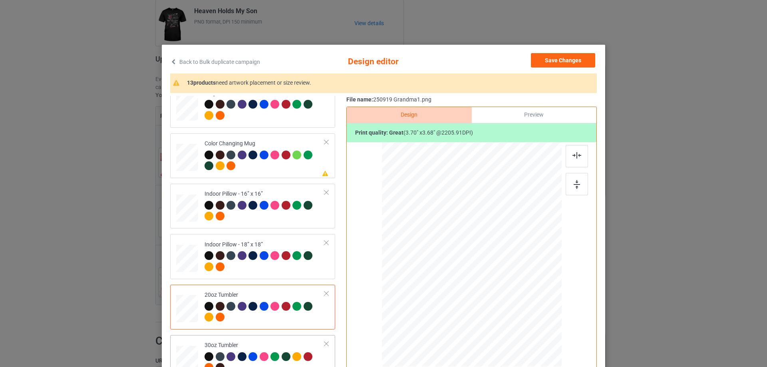
scroll to position [792, 0]
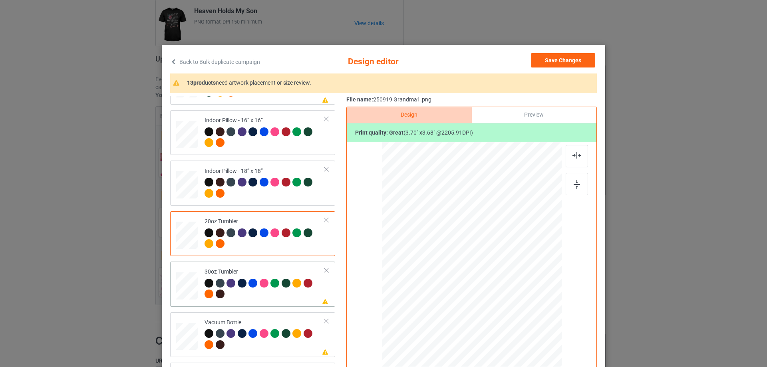
click at [194, 285] on div at bounding box center [186, 286] width 21 height 12
drag, startPoint x: 521, startPoint y: 309, endPoint x: 505, endPoint y: 286, distance: 27.8
click at [505, 286] on div at bounding box center [504, 287] width 7 height 7
drag, startPoint x: 483, startPoint y: 275, endPoint x: 441, endPoint y: 273, distance: 41.6
click at [441, 273] on div at bounding box center [429, 252] width 67 height 66
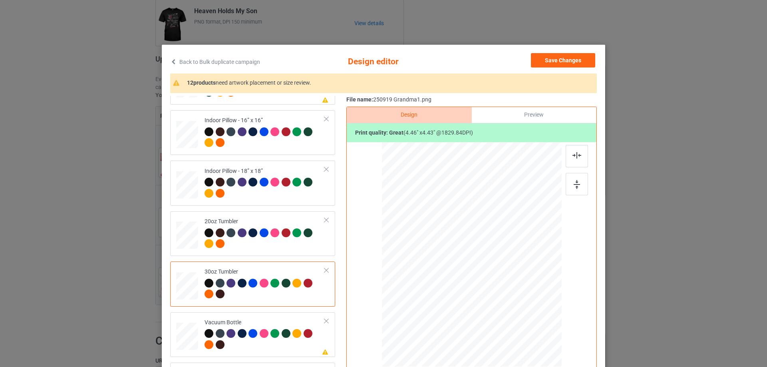
scroll to position [40, 0]
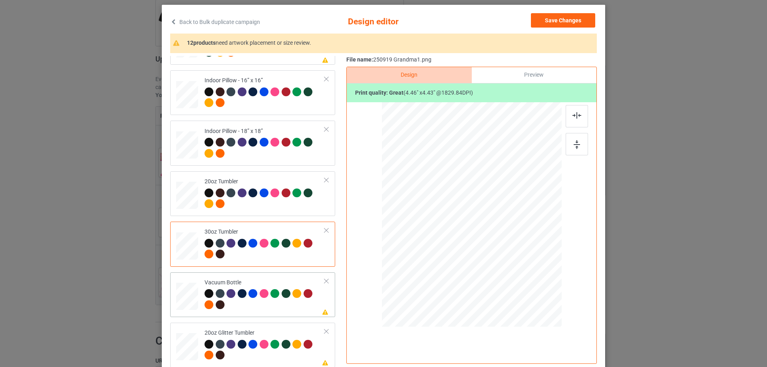
click at [188, 300] on div at bounding box center [186, 296] width 21 height 11
drag, startPoint x: 519, startPoint y: 265, endPoint x: 488, endPoint y: 236, distance: 41.8
click at [500, 246] on div at bounding box center [503, 246] width 7 height 7
click at [440, 228] on div at bounding box center [429, 210] width 59 height 59
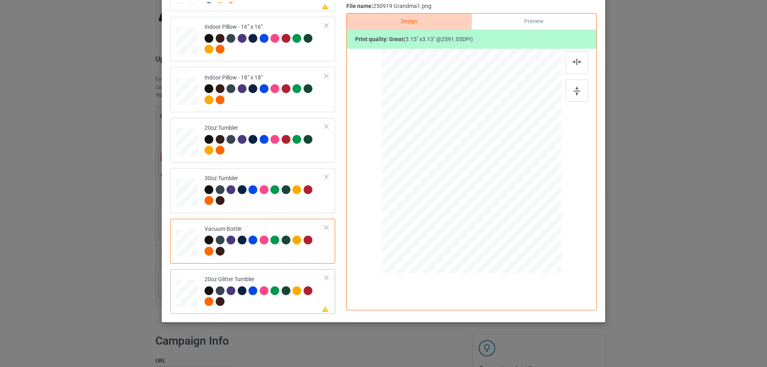
click at [189, 296] on div at bounding box center [187, 293] width 21 height 18
drag, startPoint x: 518, startPoint y: 212, endPoint x: 497, endPoint y: 192, distance: 29.1
click at [498, 192] on div at bounding box center [501, 191] width 7 height 7
drag, startPoint x: 478, startPoint y: 179, endPoint x: 438, endPoint y: 154, distance: 47.1
click at [438, 154] on div at bounding box center [432, 135] width 60 height 60
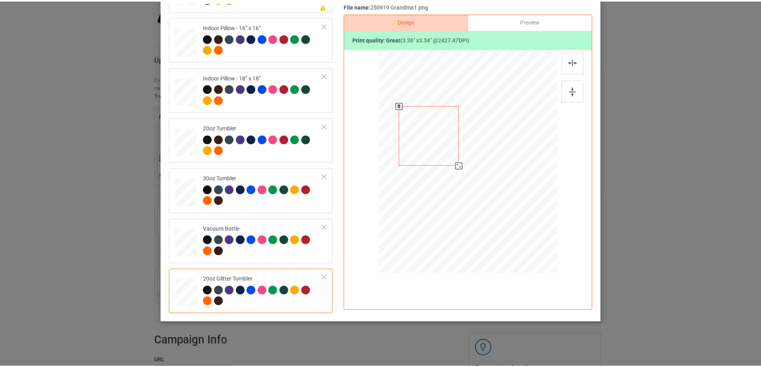
scroll to position [0, 0]
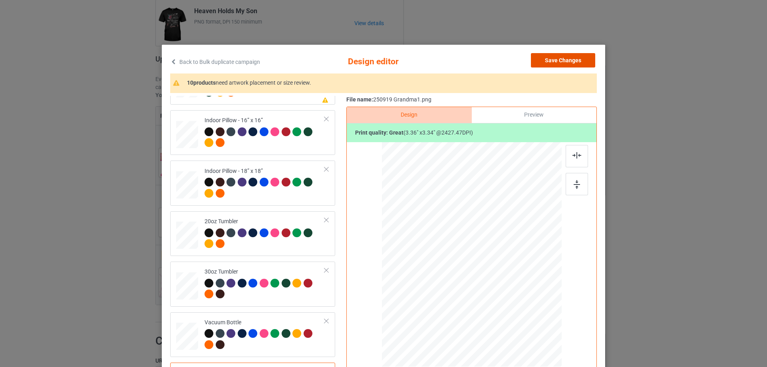
click at [565, 60] on button "Save Changes" at bounding box center [563, 60] width 64 height 14
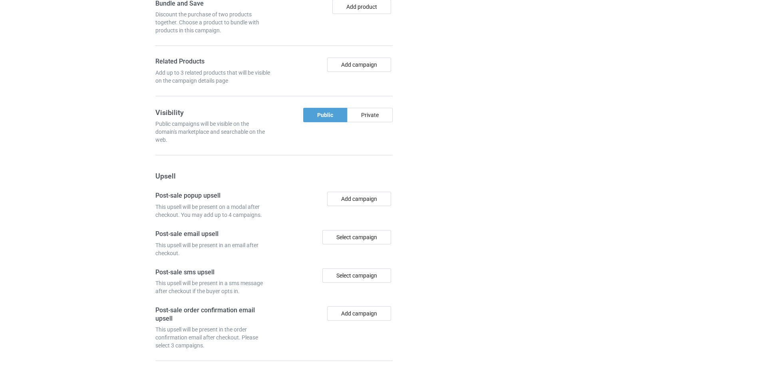
scroll to position [785, 0]
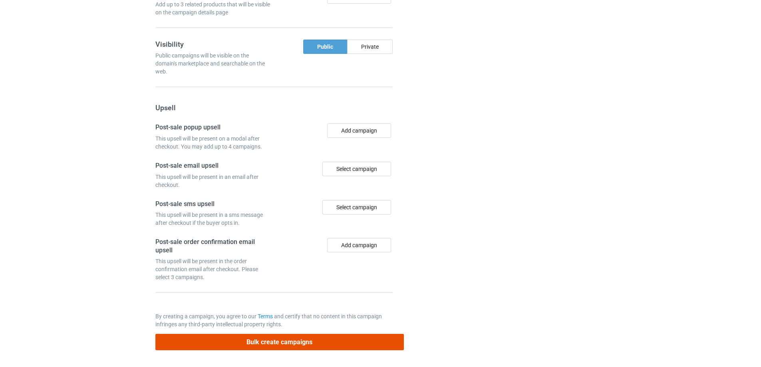
click at [344, 349] on button "Bulk create campaigns" at bounding box center [279, 342] width 248 height 16
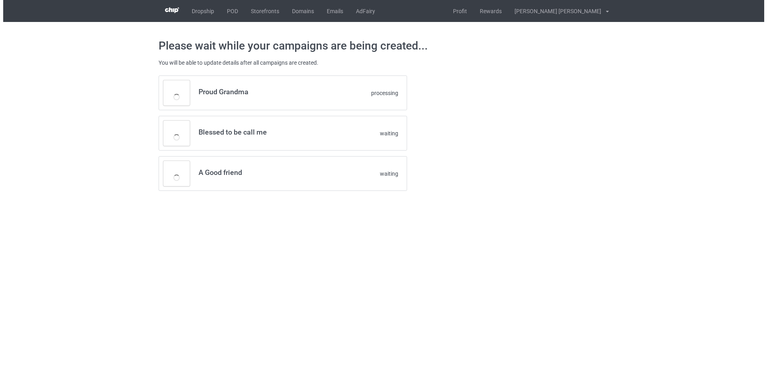
scroll to position [0, 0]
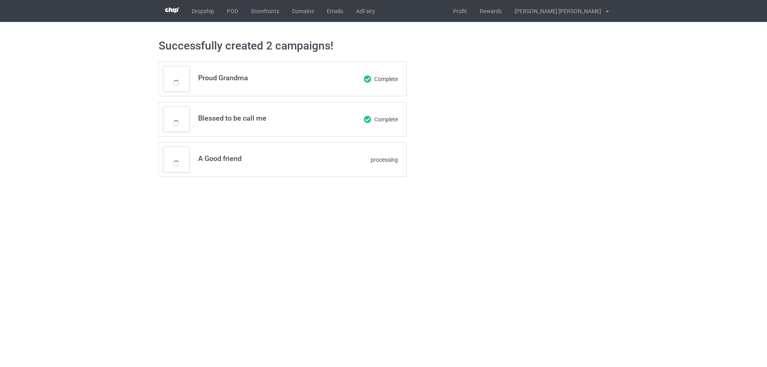
click at [669, 125] on div "Successfully created 2 campaigns! Proud Grandma Complete Blessed to be call me …" at bounding box center [383, 108] width 767 height 172
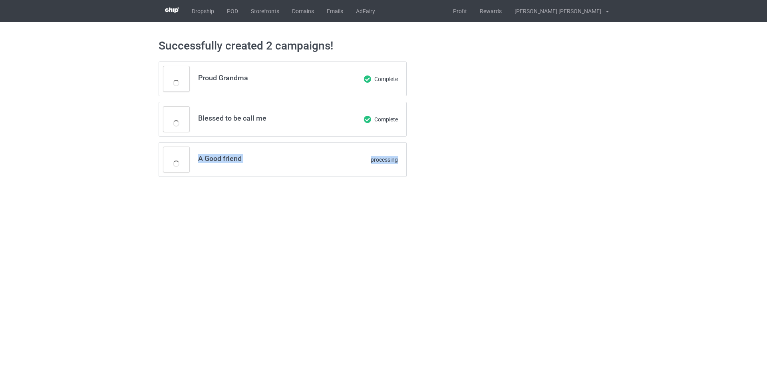
click at [669, 125] on div "Successfully created 2 campaigns! Proud Grandma Complete Blessed to be call me …" at bounding box center [383, 108] width 767 height 172
click at [670, 125] on div "Successfully created 2 campaigns! Proud Grandma Complete Blessed to be call me …" at bounding box center [383, 108] width 767 height 172
click at [671, 122] on div "Successfully created 2 campaigns! Proud Grandma Complete Blessed to be call me …" at bounding box center [383, 108] width 767 height 172
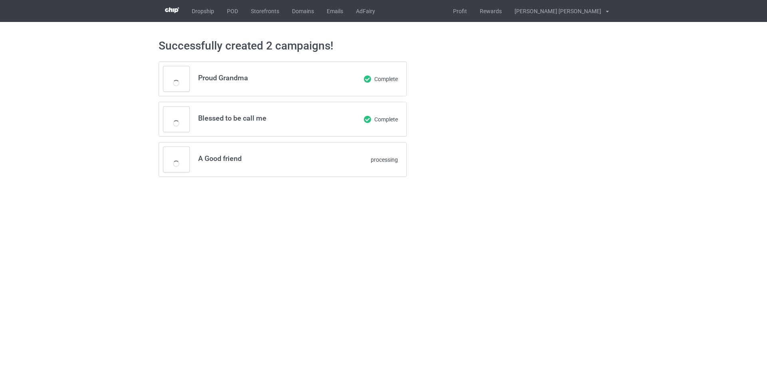
click at [667, 167] on div "Successfully created 2 campaigns! Proud Grandma Complete Blessed to be call me …" at bounding box center [383, 108] width 767 height 172
click at [668, 167] on div "Successfully created 2 campaigns! Proud Grandma Complete Blessed to be call me …" at bounding box center [383, 108] width 767 height 172
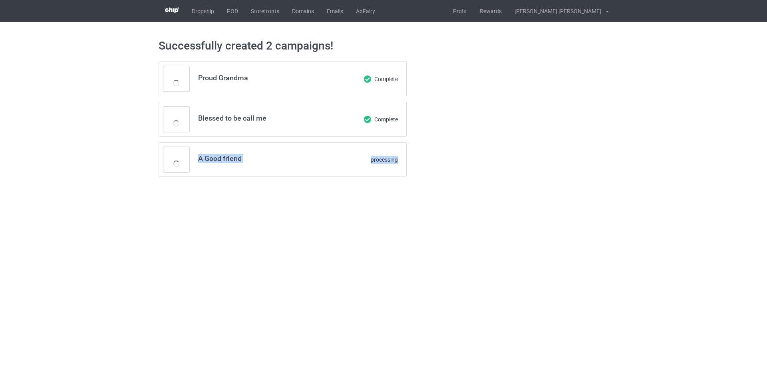
click at [668, 167] on div "Successfully created 2 campaigns! Proud Grandma Complete Blessed to be call me …" at bounding box center [383, 108] width 767 height 172
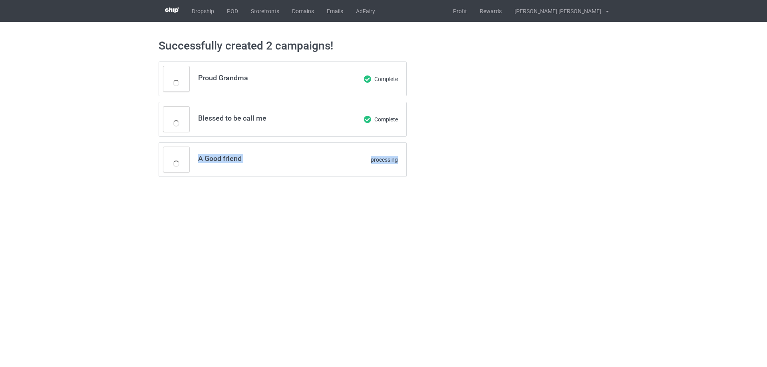
click at [668, 167] on div "Successfully created 2 campaigns! Proud Grandma Complete Blessed to be call me …" at bounding box center [383, 108] width 767 height 172
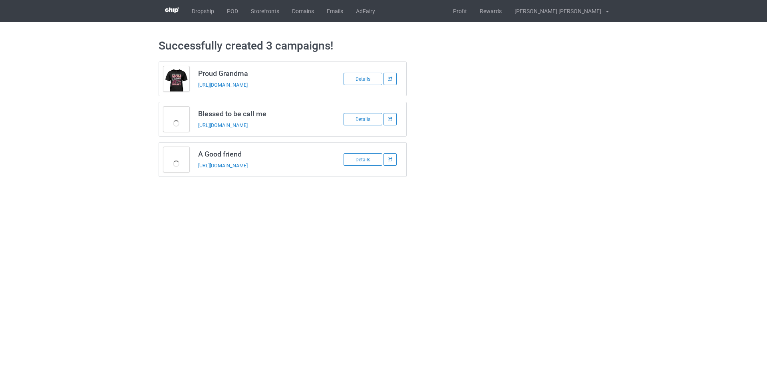
drag, startPoint x: 196, startPoint y: 67, endPoint x: 307, endPoint y: 162, distance: 145.6
click at [307, 162] on div "Proud Grandma https://www.familyismytreasure.com/250920-1 Details Blessed to be…" at bounding box center [283, 118] width 248 height 115
copy div "Proud Grandma https://www.familyismytreasure.com/250920-1 Details Blessed to be…"
drag, startPoint x: 585, startPoint y: 237, endPoint x: 567, endPoint y: 225, distance: 22.5
click at [585, 237] on body "Dropship POD Storefronts Domains Emails AdFairy Profit Rewards Nguyen huu tuyen…" at bounding box center [383, 183] width 767 height 367
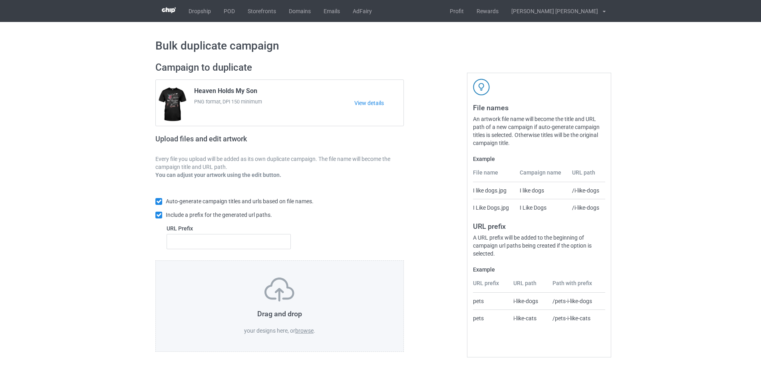
click at [313, 335] on div "Drag and drop your designs here, or browse ." at bounding box center [279, 305] width 214 height 57
click at [309, 332] on label "browse" at bounding box center [304, 330] width 18 height 6
click at [0, 0] on input "browse" at bounding box center [0, 0] width 0 height 0
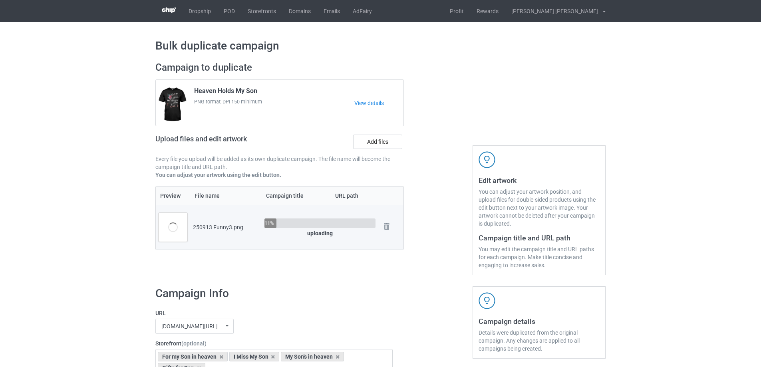
scroll to position [160, 0]
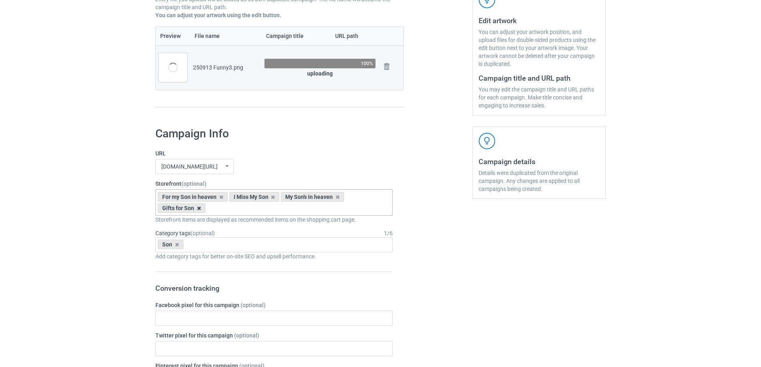
click at [198, 210] on icon at bounding box center [199, 208] width 4 height 5
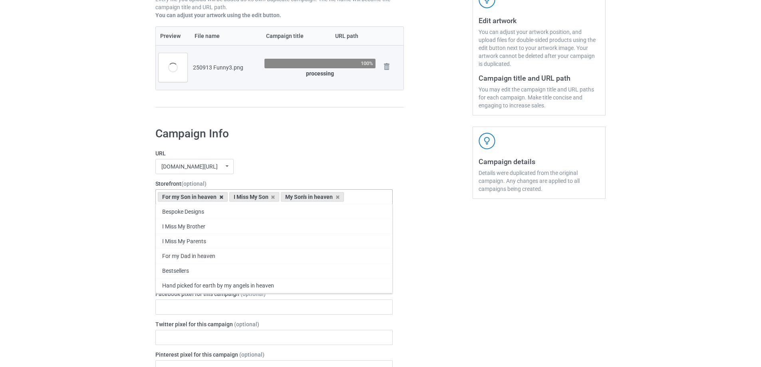
click at [220, 195] on icon at bounding box center [221, 196] width 4 height 5
click at [203, 198] on icon at bounding box center [202, 196] width 4 height 5
click at [215, 198] on icon at bounding box center [214, 196] width 4 height 5
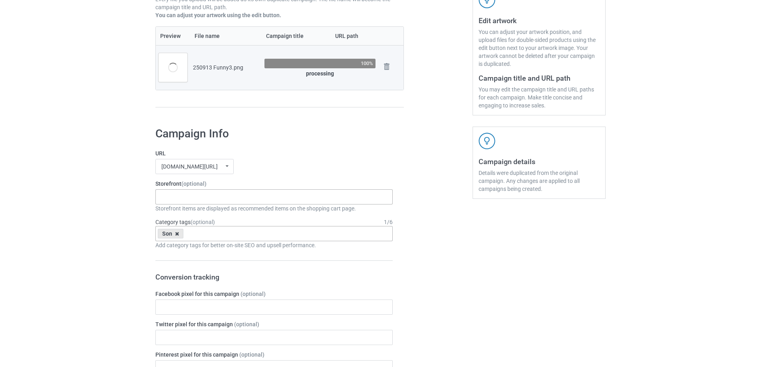
click at [176, 234] on icon at bounding box center [177, 233] width 4 height 5
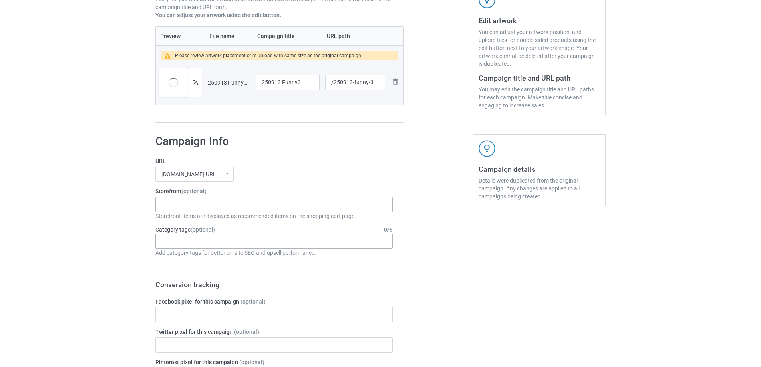
click at [216, 203] on div "Bespoke Designs I Miss My Brother I Miss My Parents For my Son in heaven For my…" at bounding box center [273, 204] width 237 height 15
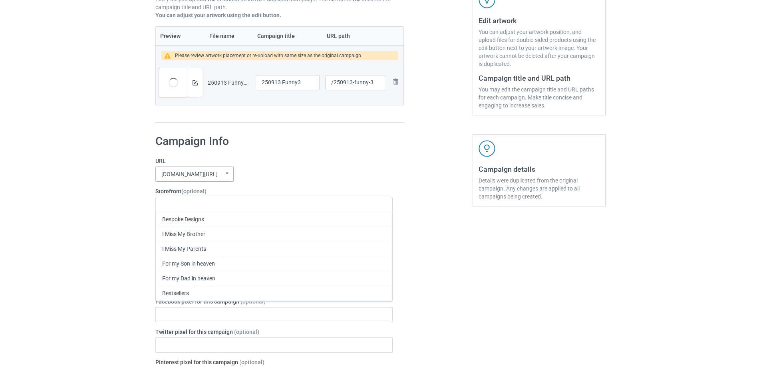
click at [217, 176] on div "[DOMAIN_NAME][URL]" at bounding box center [189, 174] width 56 height 6
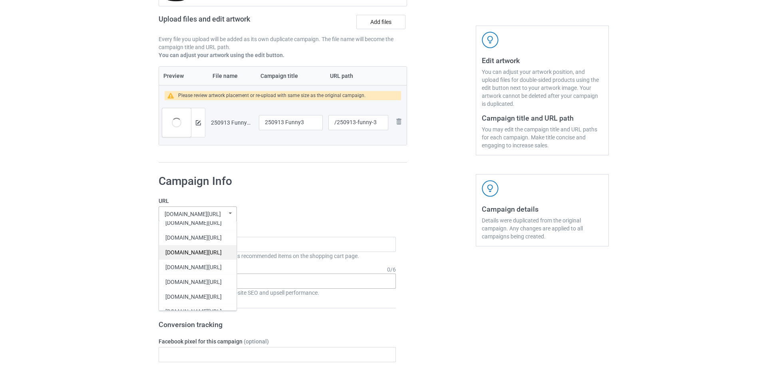
scroll to position [0, 0]
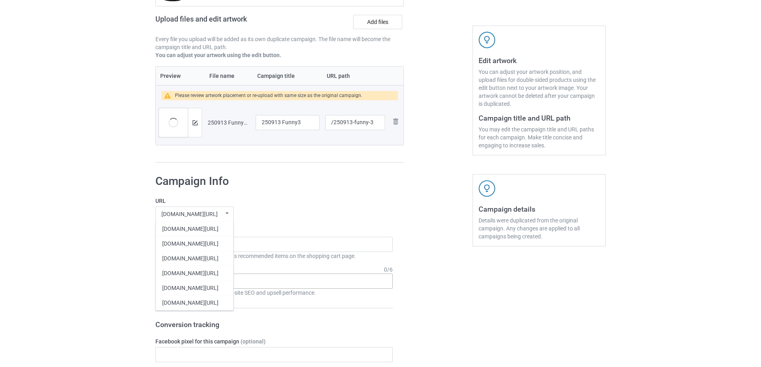
click at [210, 256] on div "[DOMAIN_NAME][URL]" at bounding box center [194, 258] width 77 height 15
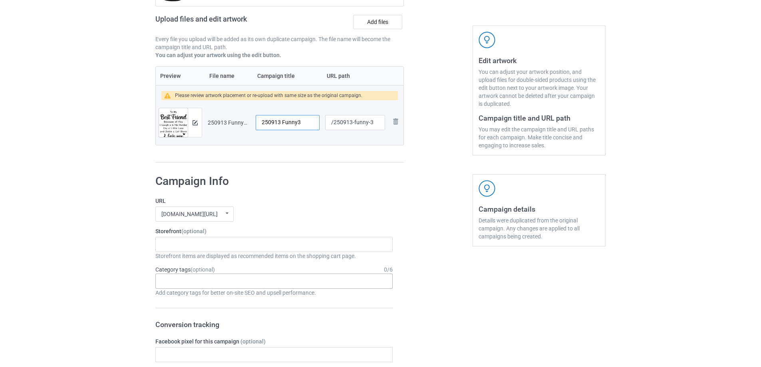
drag, startPoint x: 307, startPoint y: 122, endPoint x: 222, endPoint y: 122, distance: 85.0
click at [222, 122] on tr "Preview and edit artwork 250913 Funny3.png 250913 Funny3 /250913-funny-3 Remove…" at bounding box center [280, 122] width 248 height 45
type input "To my Best Friend"
drag, startPoint x: 354, startPoint y: 123, endPoint x: 369, endPoint y: 123, distance: 14.8
click at [369, 123] on input "/250913-funny-3" at bounding box center [355, 122] width 60 height 15
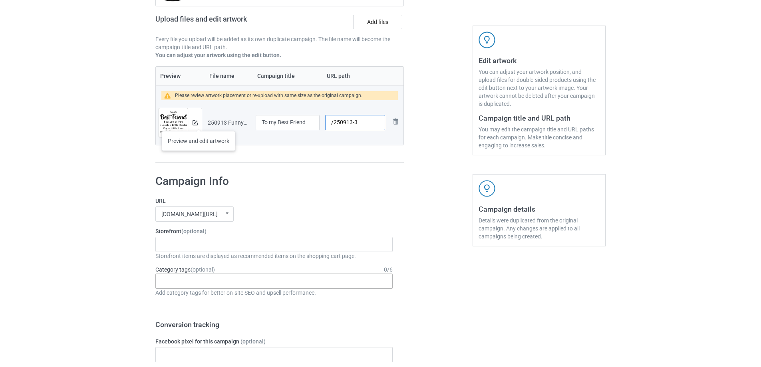
type input "/250913-3"
click at [196, 122] on img at bounding box center [194, 122] width 5 height 5
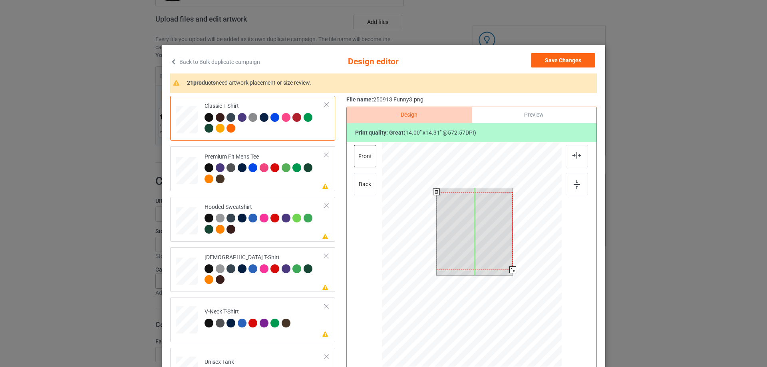
drag, startPoint x: 490, startPoint y: 243, endPoint x: 490, endPoint y: 247, distance: 4.0
click at [490, 247] on div at bounding box center [474, 231] width 76 height 78
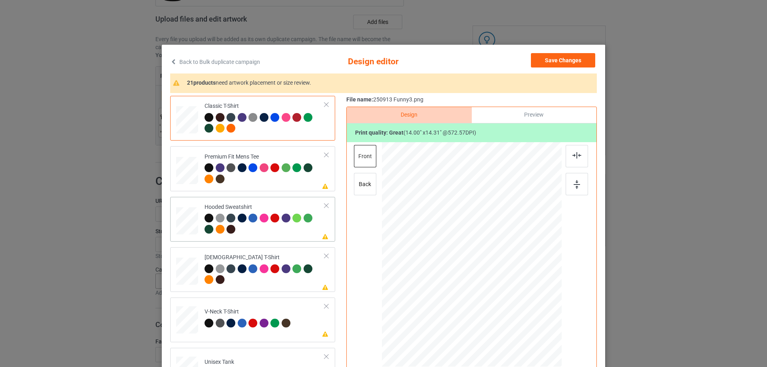
scroll to position [80, 0]
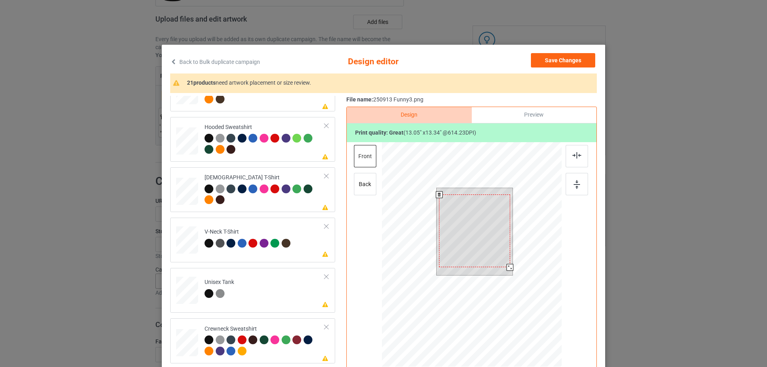
drag, startPoint x: 509, startPoint y: 270, endPoint x: 507, endPoint y: 266, distance: 4.5
click at [507, 266] on div at bounding box center [509, 267] width 7 height 7
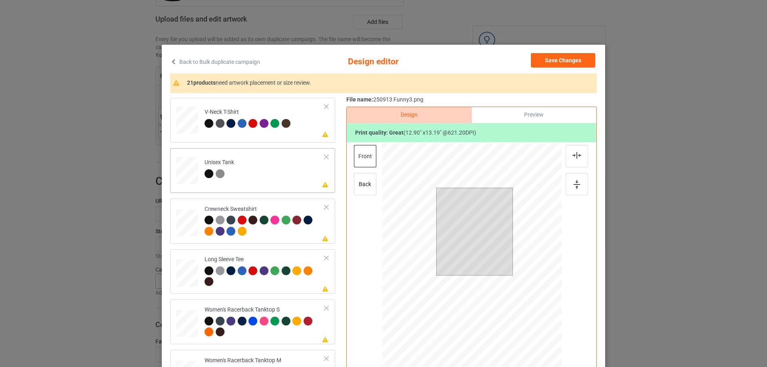
scroll to position [240, 0]
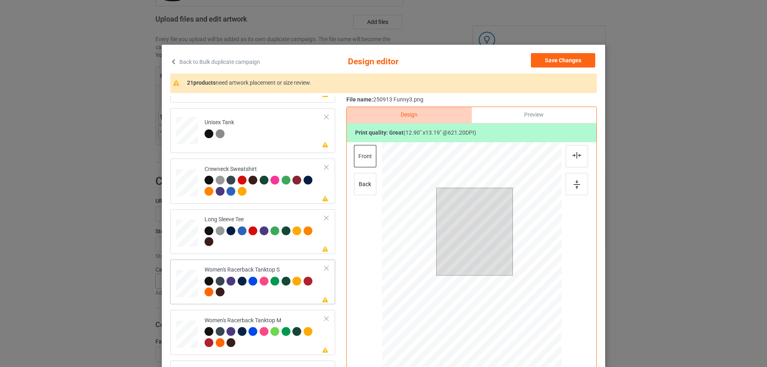
click at [184, 283] on div at bounding box center [187, 284] width 22 height 28
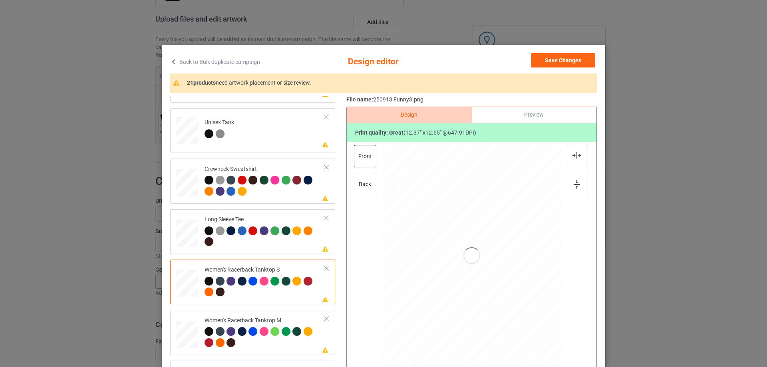
click at [489, 252] on div at bounding box center [472, 255] width 208 height 227
drag, startPoint x: 487, startPoint y: 259, endPoint x: 487, endPoint y: 280, distance: 21.2
click at [487, 280] on div at bounding box center [471, 275] width 105 height 107
click at [577, 157] on img at bounding box center [576, 155] width 9 height 6
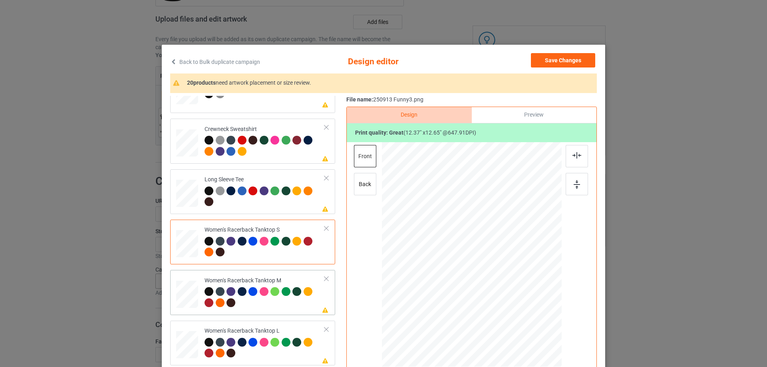
click at [194, 300] on div at bounding box center [187, 295] width 22 height 28
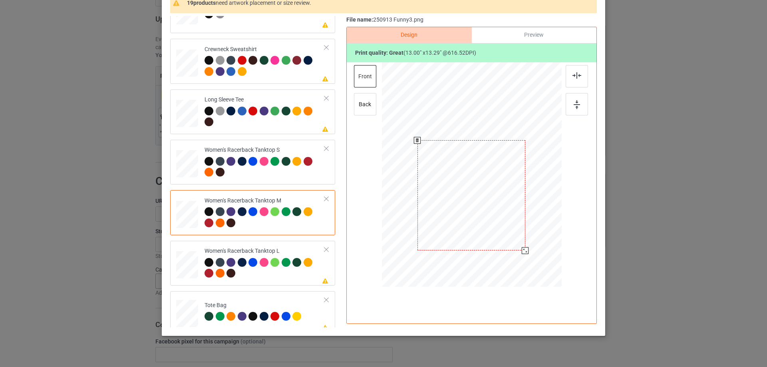
drag, startPoint x: 485, startPoint y: 192, endPoint x: 484, endPoint y: 212, distance: 20.8
click at [484, 212] on div at bounding box center [471, 195] width 108 height 110
drag, startPoint x: 522, startPoint y: 251, endPoint x: 519, endPoint y: 248, distance: 4.6
click at [519, 248] on div at bounding box center [521, 247] width 7 height 7
click at [481, 221] on div at bounding box center [469, 194] width 101 height 104
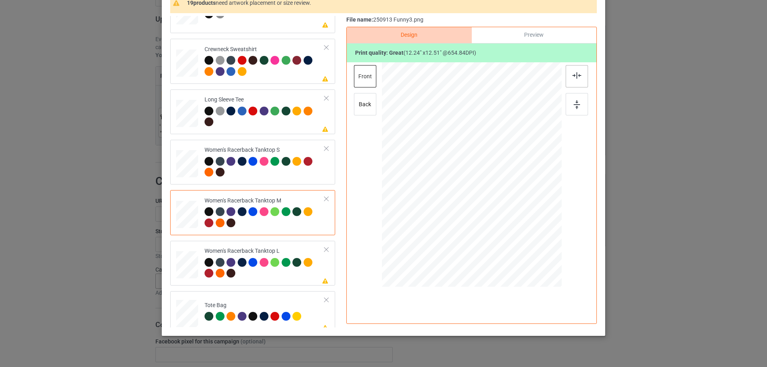
click at [573, 76] on img at bounding box center [576, 75] width 9 height 6
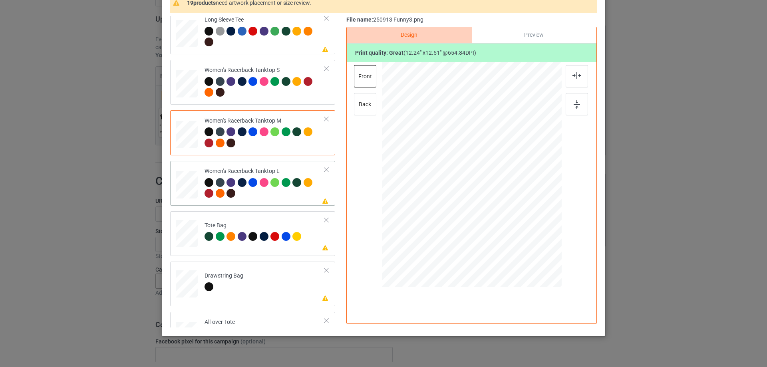
click at [188, 190] on div at bounding box center [187, 185] width 22 height 26
click at [521, 224] on div at bounding box center [472, 175] width 180 height 214
drag, startPoint x: 503, startPoint y: 210, endPoint x: 505, endPoint y: 229, distance: 19.3
click at [505, 229] on div at bounding box center [473, 193] width 99 height 101
click at [579, 71] on div at bounding box center [576, 76] width 22 height 22
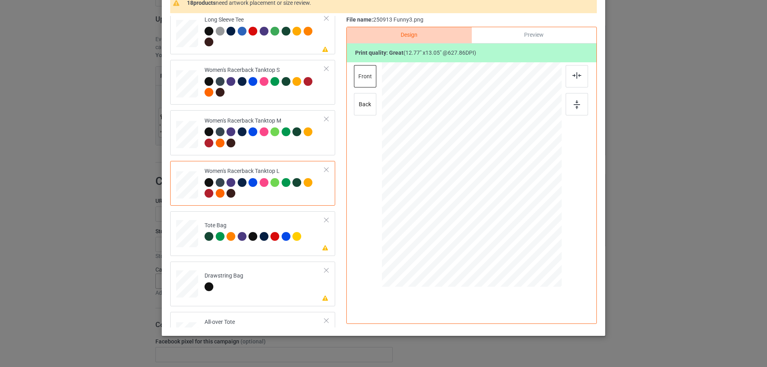
scroll to position [399, 0]
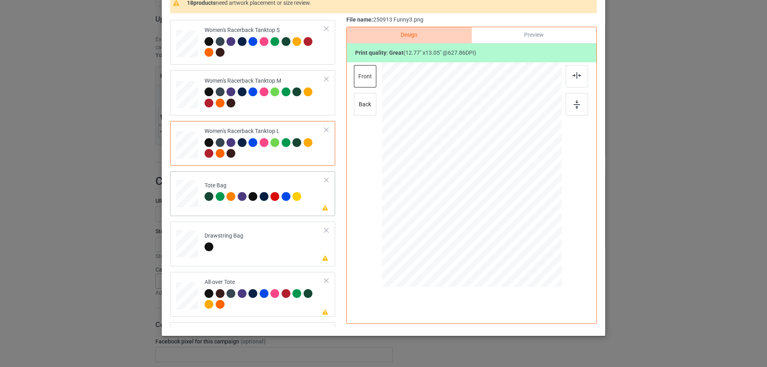
click at [182, 194] on div at bounding box center [187, 198] width 10 height 12
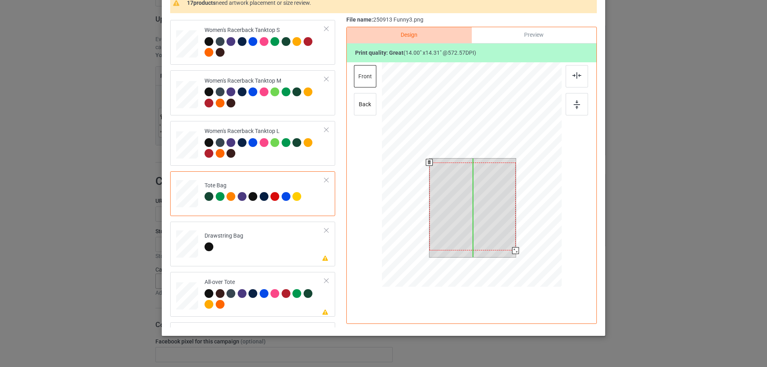
drag, startPoint x: 481, startPoint y: 207, endPoint x: 481, endPoint y: 211, distance: 4.0
click at [481, 211] on div at bounding box center [472, 206] width 86 height 88
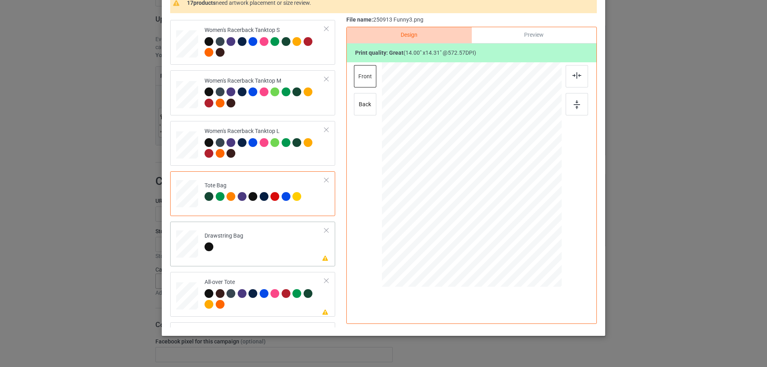
scroll to position [439, 0]
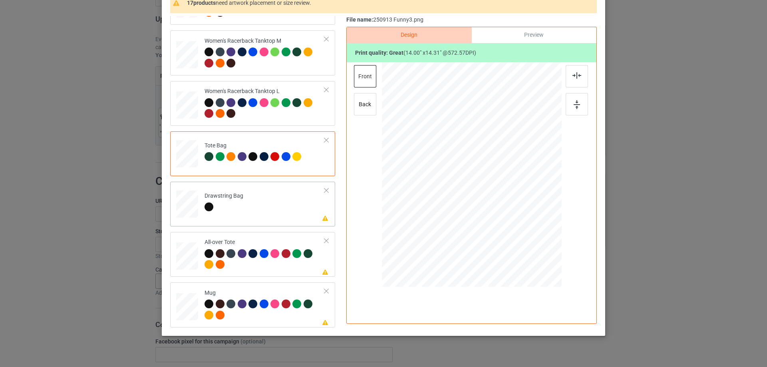
click at [188, 207] on div at bounding box center [187, 205] width 8 height 10
click at [200, 254] on td "Please review artwork placement All-over Tote" at bounding box center [264, 254] width 129 height 38
drag, startPoint x: 521, startPoint y: 228, endPoint x: 530, endPoint y: 240, distance: 14.9
click at [533, 240] on div at bounding box center [536, 240] width 7 height 7
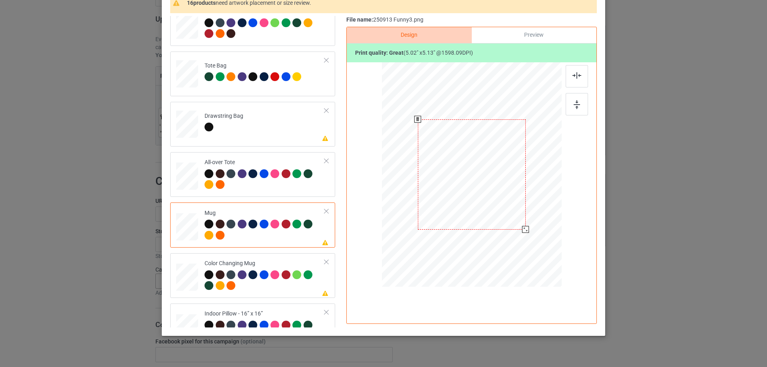
click at [487, 185] on div at bounding box center [472, 174] width 108 height 110
drag, startPoint x: 523, startPoint y: 229, endPoint x: 504, endPoint y: 202, distance: 32.7
click at [504, 202] on div at bounding box center [472, 174] width 180 height 75
drag, startPoint x: 472, startPoint y: 189, endPoint x: 522, endPoint y: 188, distance: 50.3
click at [522, 188] on div at bounding box center [521, 174] width 63 height 65
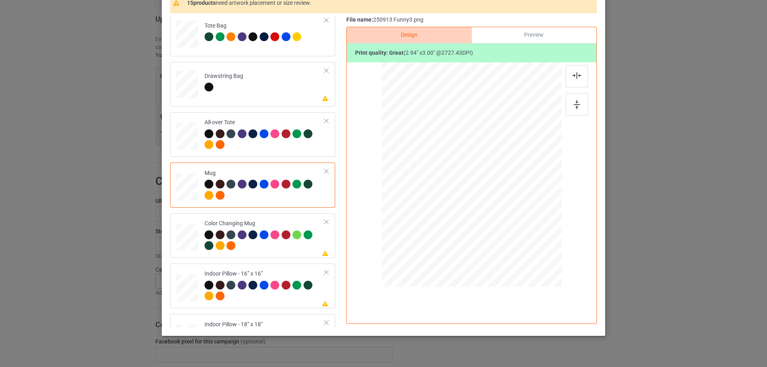
scroll to position [599, 0]
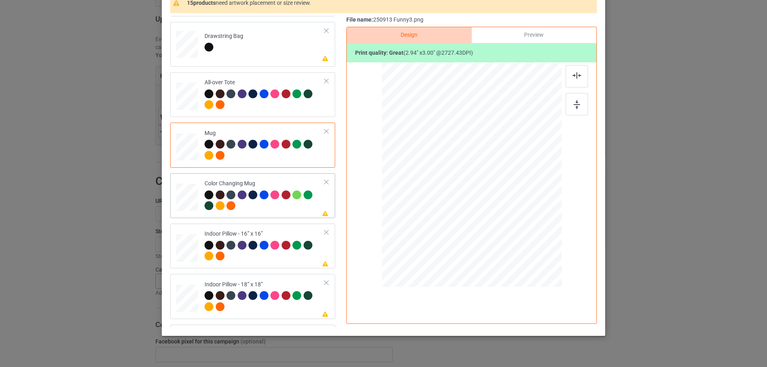
click at [178, 198] on div at bounding box center [187, 197] width 22 height 9
click at [191, 249] on div at bounding box center [187, 248] width 22 height 22
drag, startPoint x: 523, startPoint y: 229, endPoint x: 527, endPoint y: 234, distance: 6.9
click at [527, 234] on div at bounding box center [530, 234] width 7 height 7
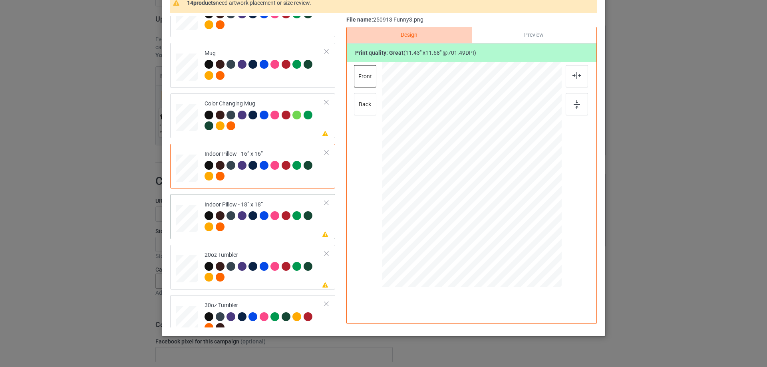
click at [182, 222] on div at bounding box center [187, 219] width 22 height 22
drag, startPoint x: 521, startPoint y: 230, endPoint x: 529, endPoint y: 237, distance: 11.0
click at [529, 237] on div at bounding box center [532, 237] width 7 height 7
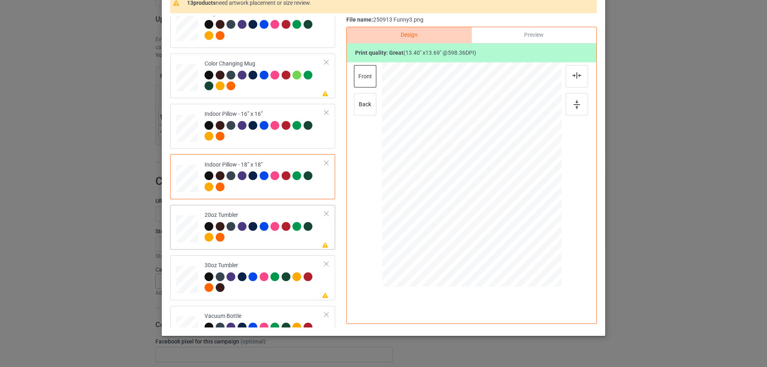
click at [189, 228] on div at bounding box center [186, 229] width 21 height 13
drag, startPoint x: 519, startPoint y: 227, endPoint x: 496, endPoint y: 207, distance: 30.5
click at [499, 207] on div at bounding box center [502, 206] width 7 height 7
drag, startPoint x: 436, startPoint y: 192, endPoint x: 438, endPoint y: 188, distance: 5.0
click at [438, 188] on div at bounding box center [429, 169] width 59 height 61
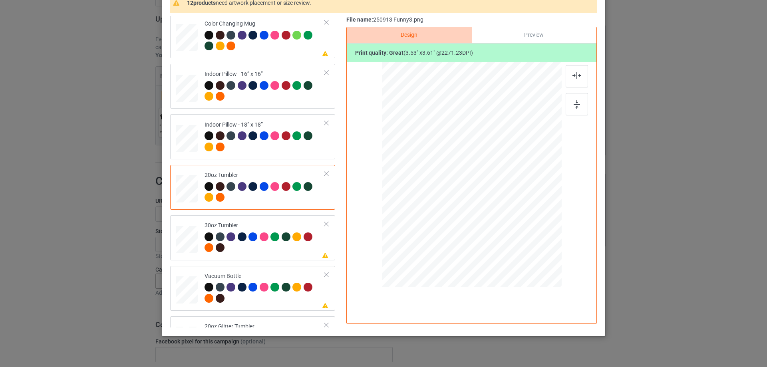
scroll to position [792, 0]
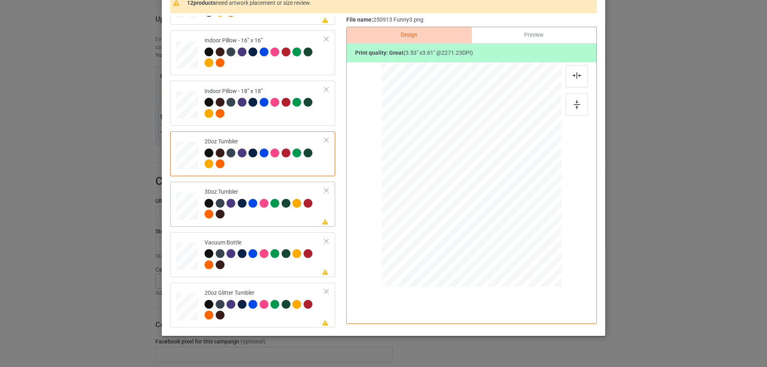
click at [187, 210] on div at bounding box center [186, 206] width 21 height 12
drag, startPoint x: 521, startPoint y: 228, endPoint x: 503, endPoint y: 204, distance: 30.2
click at [503, 204] on div at bounding box center [502, 207] width 7 height 7
drag, startPoint x: 484, startPoint y: 191, endPoint x: 442, endPoint y: 188, distance: 42.4
click at [442, 188] on div at bounding box center [429, 172] width 63 height 64
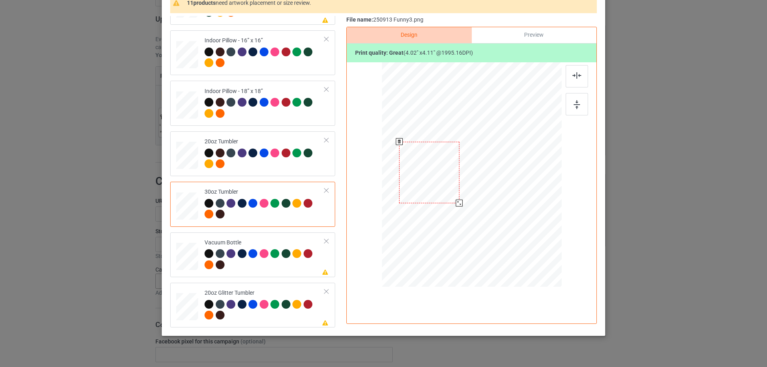
click at [458, 203] on div at bounding box center [459, 203] width 7 height 7
click at [176, 255] on div at bounding box center [186, 256] width 21 height 11
drag, startPoint x: 518, startPoint y: 227, endPoint x: 486, endPoint y: 192, distance: 47.2
click at [499, 204] on div at bounding box center [502, 205] width 7 height 7
drag, startPoint x: 486, startPoint y: 192, endPoint x: 443, endPoint y: 190, distance: 42.8
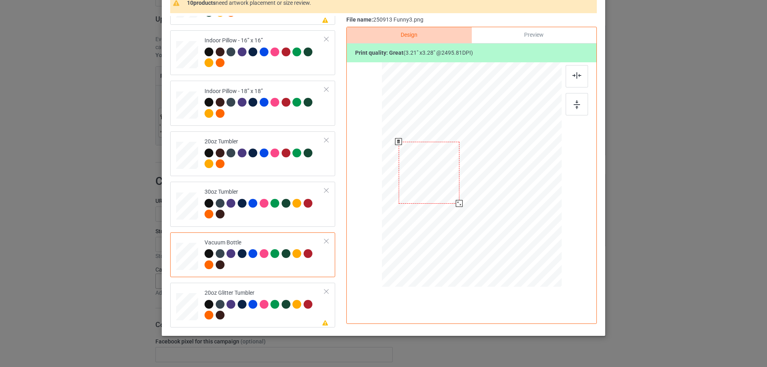
click at [443, 190] on div at bounding box center [428, 173] width 61 height 62
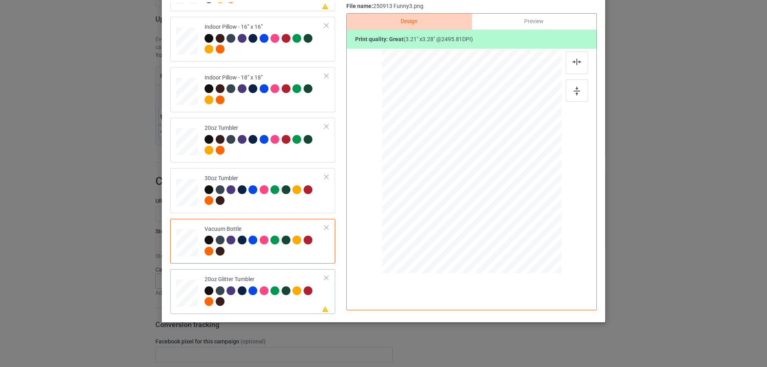
click at [197, 300] on td at bounding box center [188, 291] width 24 height 38
drag, startPoint x: 520, startPoint y: 214, endPoint x: 499, endPoint y: 194, distance: 29.1
click at [499, 194] on div at bounding box center [502, 192] width 7 height 7
drag, startPoint x: 443, startPoint y: 174, endPoint x: 446, endPoint y: 160, distance: 14.6
click at [446, 160] on div at bounding box center [430, 137] width 61 height 63
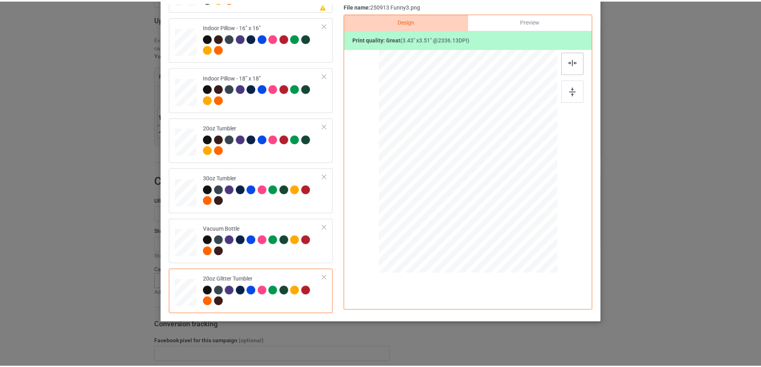
scroll to position [54, 0]
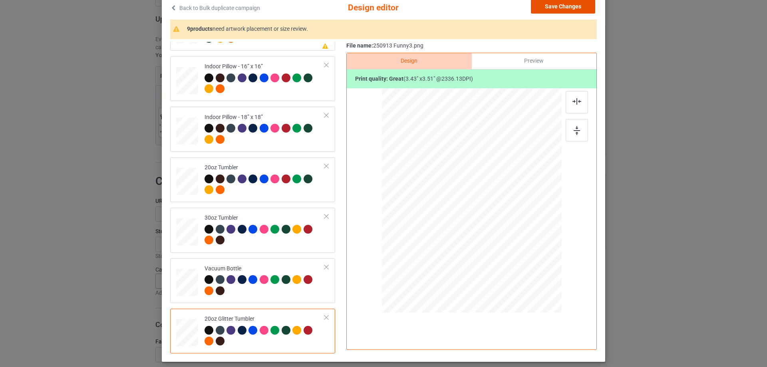
click at [571, 7] on button "Save Changes" at bounding box center [563, 6] width 64 height 14
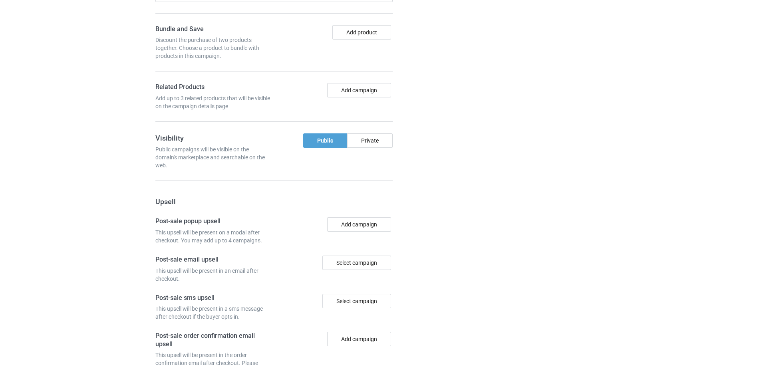
scroll to position [665, 0]
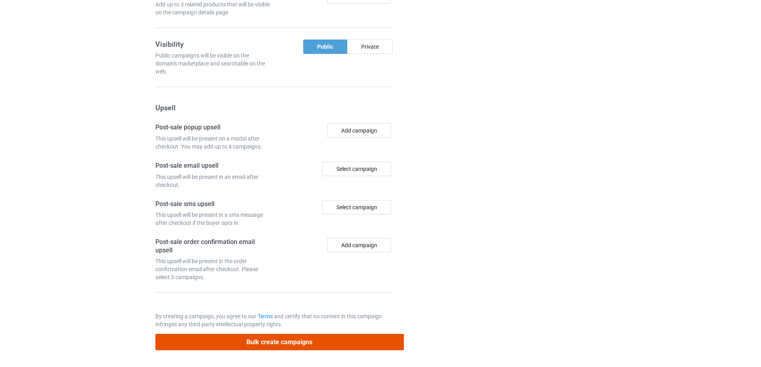
click at [335, 342] on button "Bulk create campaigns" at bounding box center [279, 342] width 248 height 16
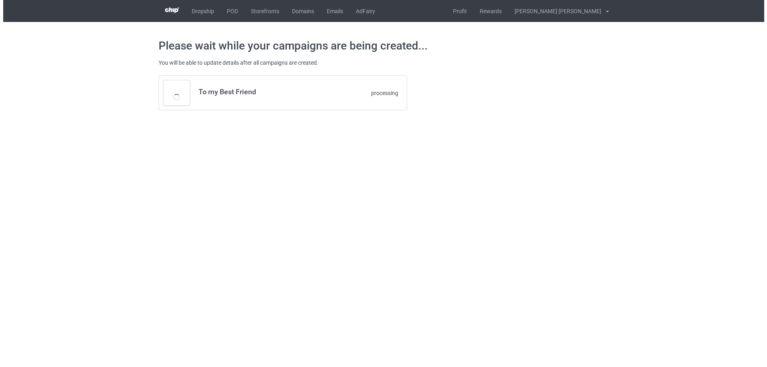
scroll to position [0, 0]
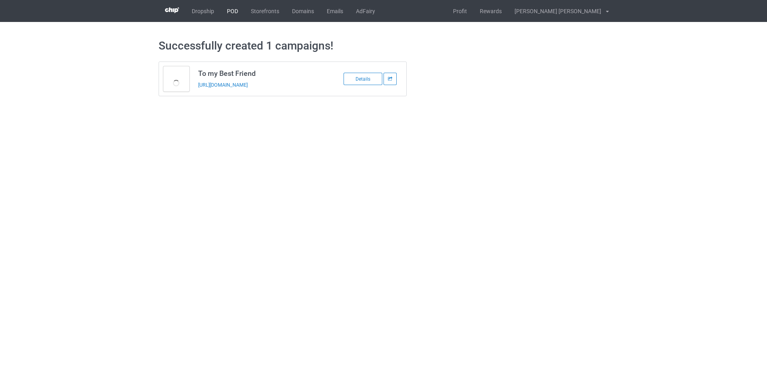
click at [233, 12] on link "POD" at bounding box center [232, 11] width 24 height 22
